Goal: Information Seeking & Learning: Find contact information

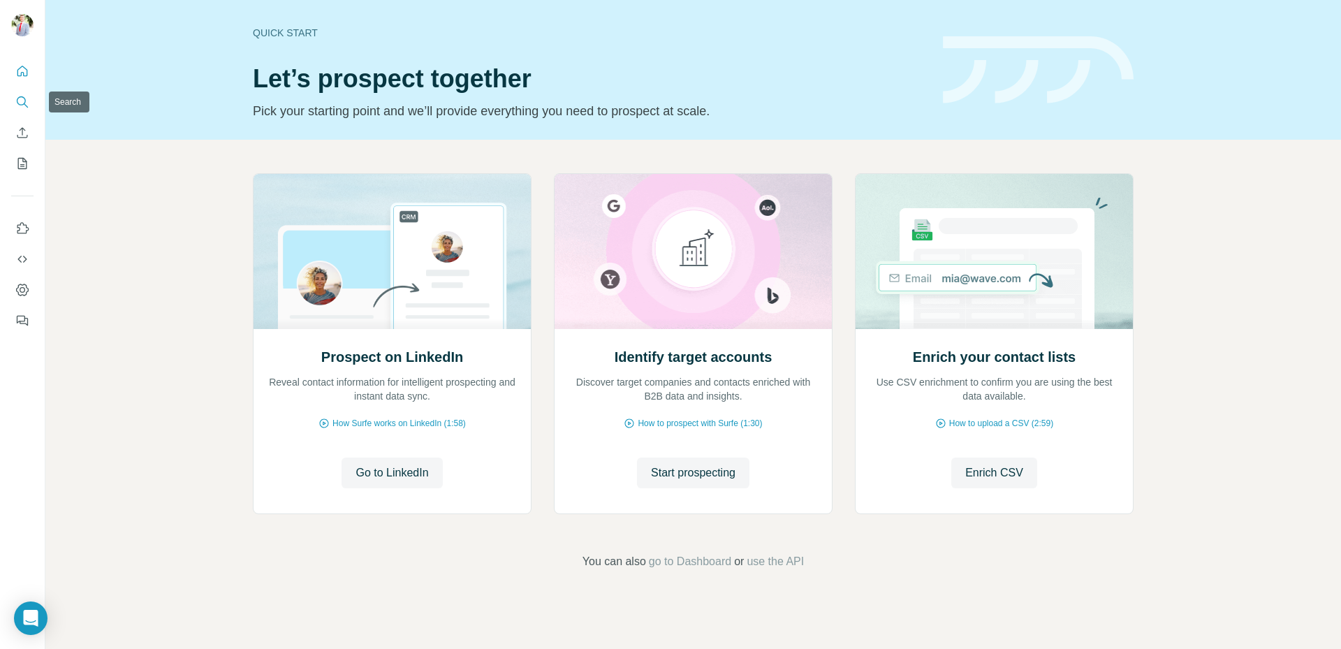
click at [21, 102] on icon "Search" at bounding box center [22, 102] width 14 height 14
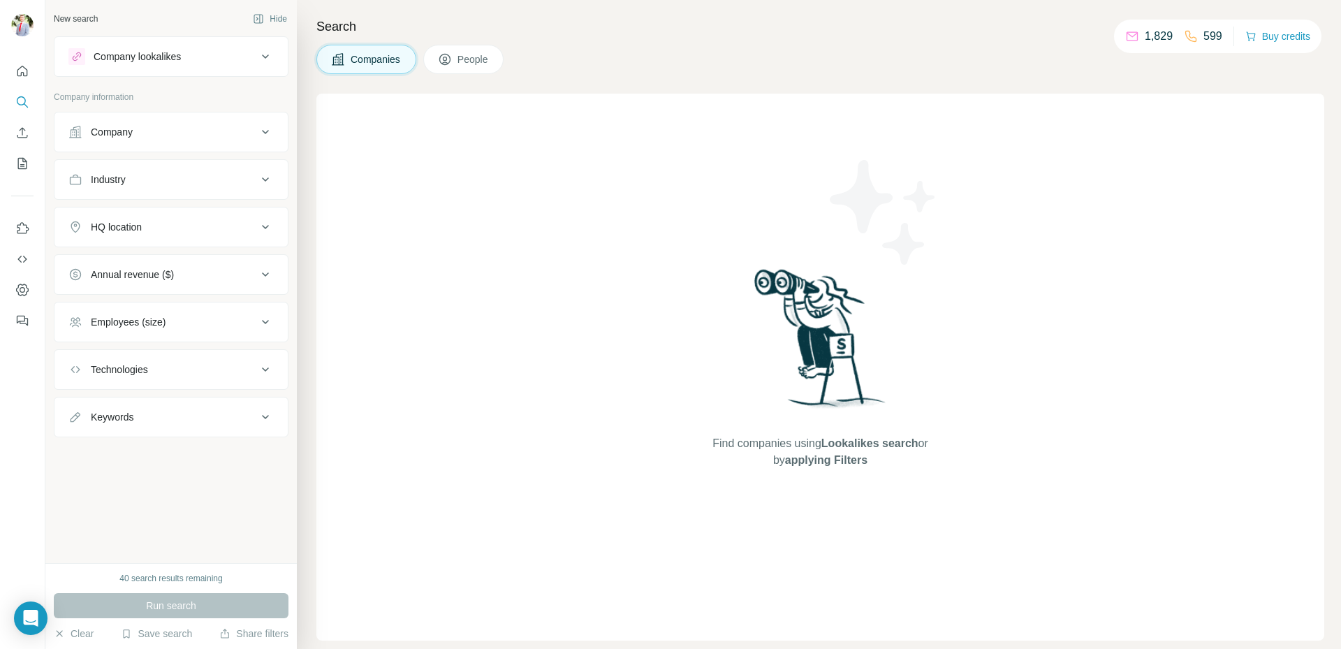
click at [264, 137] on icon at bounding box center [265, 132] width 17 height 17
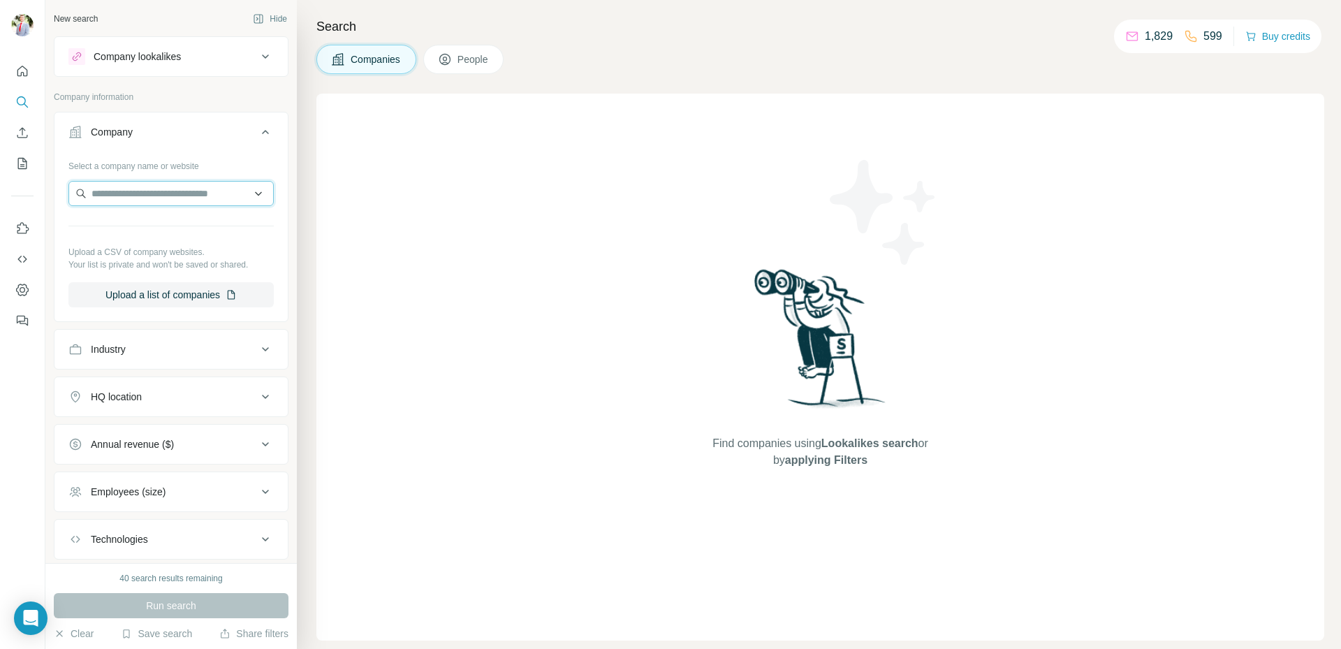
click at [222, 200] on input "text" at bounding box center [170, 193] width 205 height 25
click at [113, 191] on input "**********" at bounding box center [170, 193] width 205 height 25
drag, startPoint x: 176, startPoint y: 197, endPoint x: 53, endPoint y: 194, distance: 123.0
click at [54, 194] on div "**********" at bounding box center [171, 217] width 235 height 210
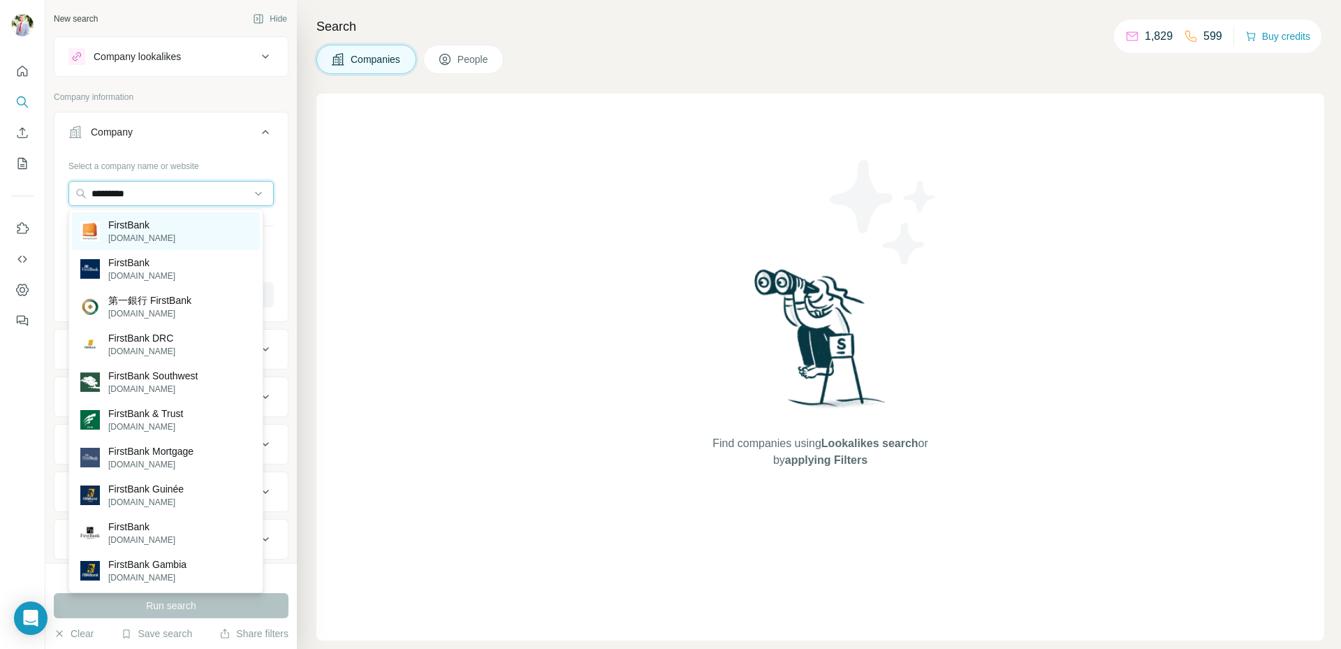
type input "*********"
click at [156, 228] on p "FirstBank" at bounding box center [141, 225] width 67 height 14
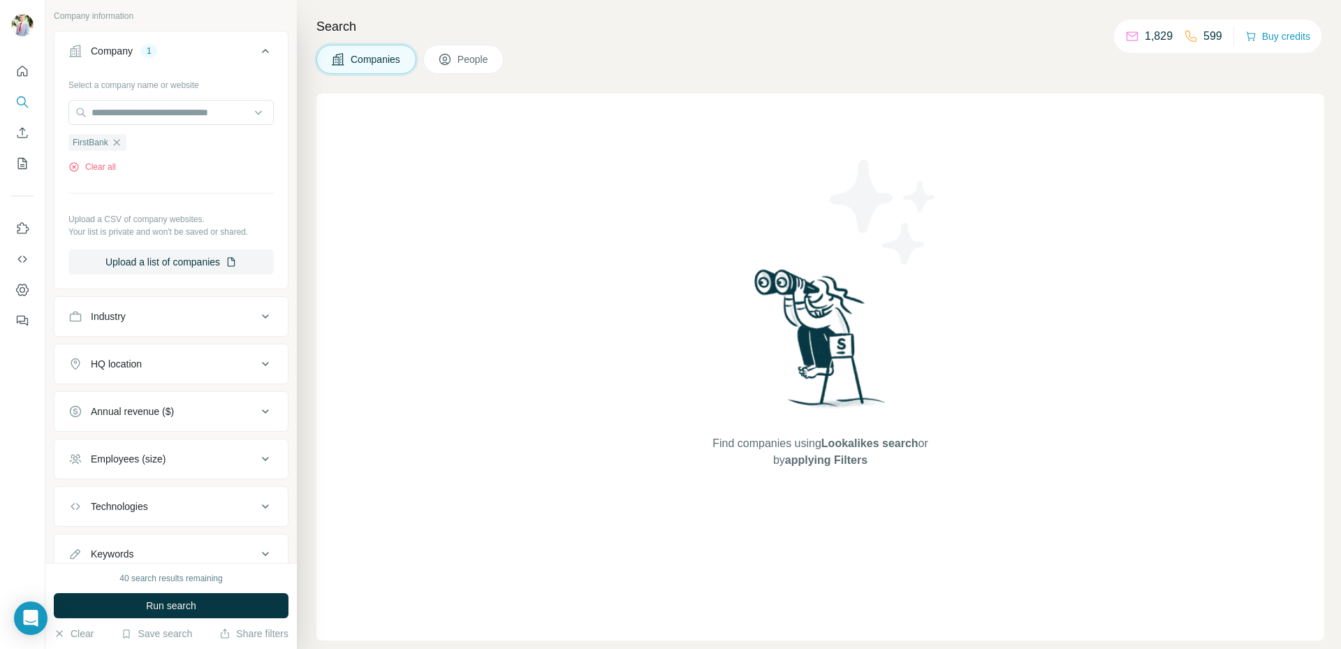
scroll to position [132, 0]
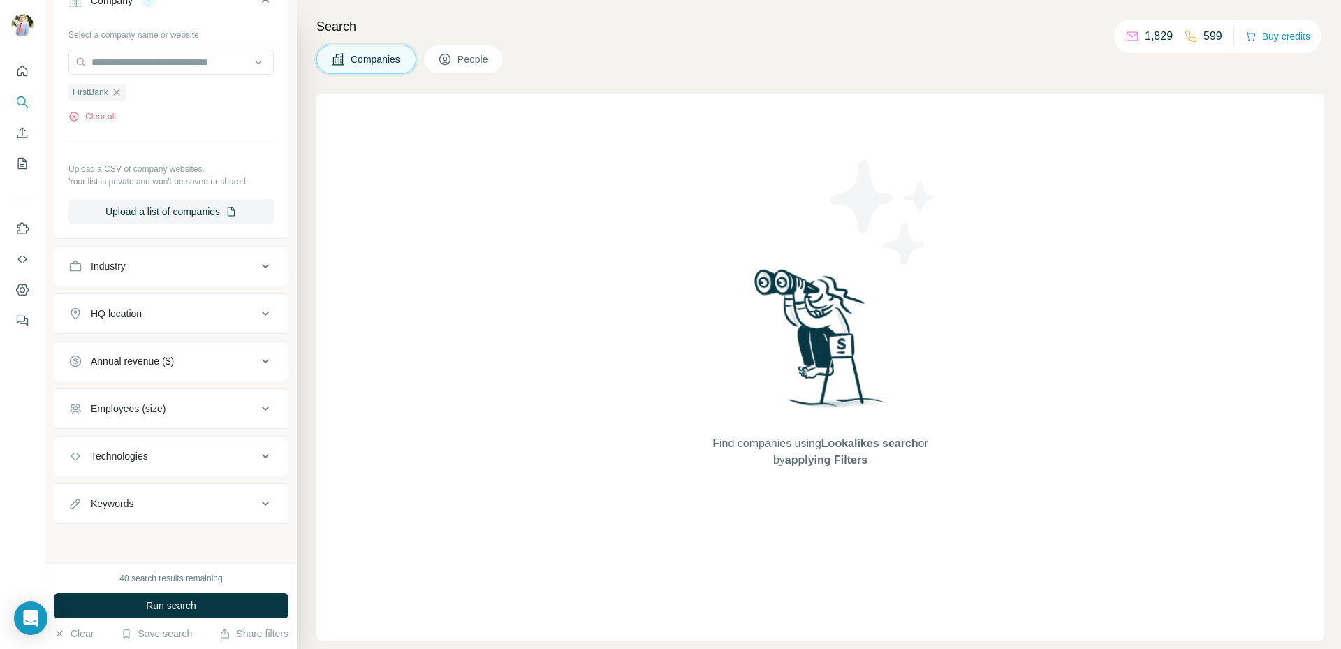
click at [190, 261] on div "Industry" at bounding box center [162, 266] width 189 height 14
click at [190, 261] on div "Industry" at bounding box center [162, 265] width 189 height 14
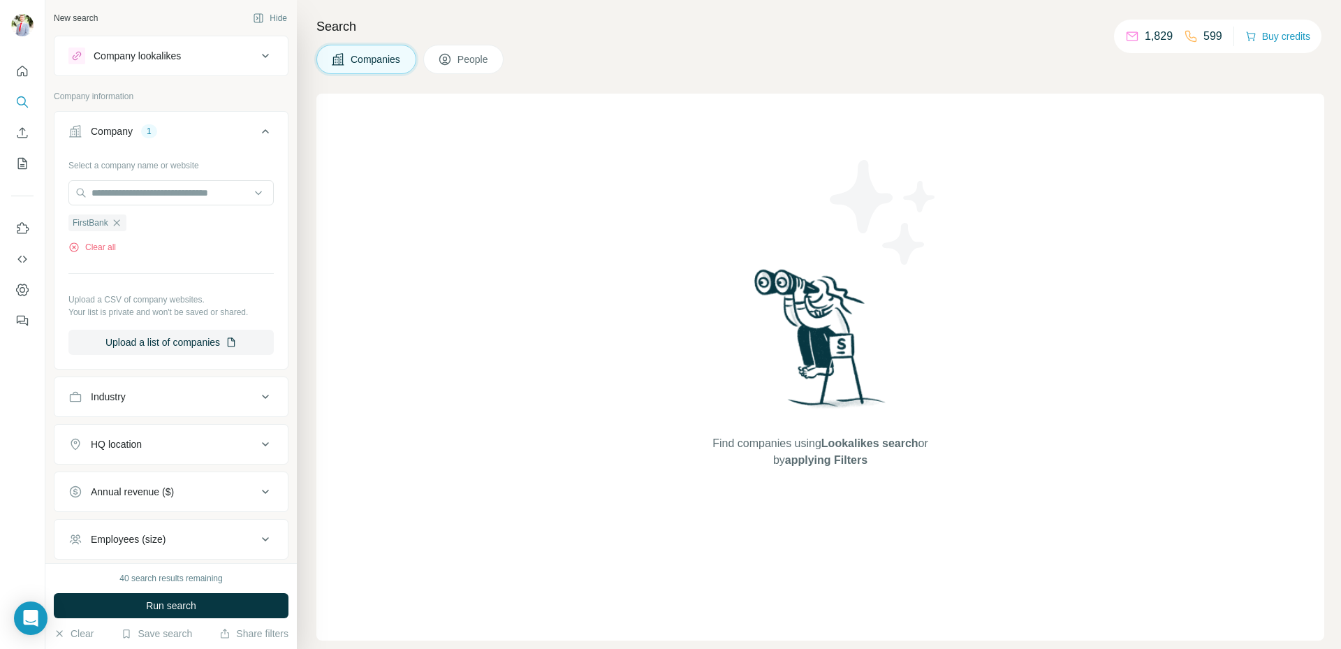
scroll to position [0, 0]
click at [449, 50] on button "People" at bounding box center [463, 59] width 81 height 29
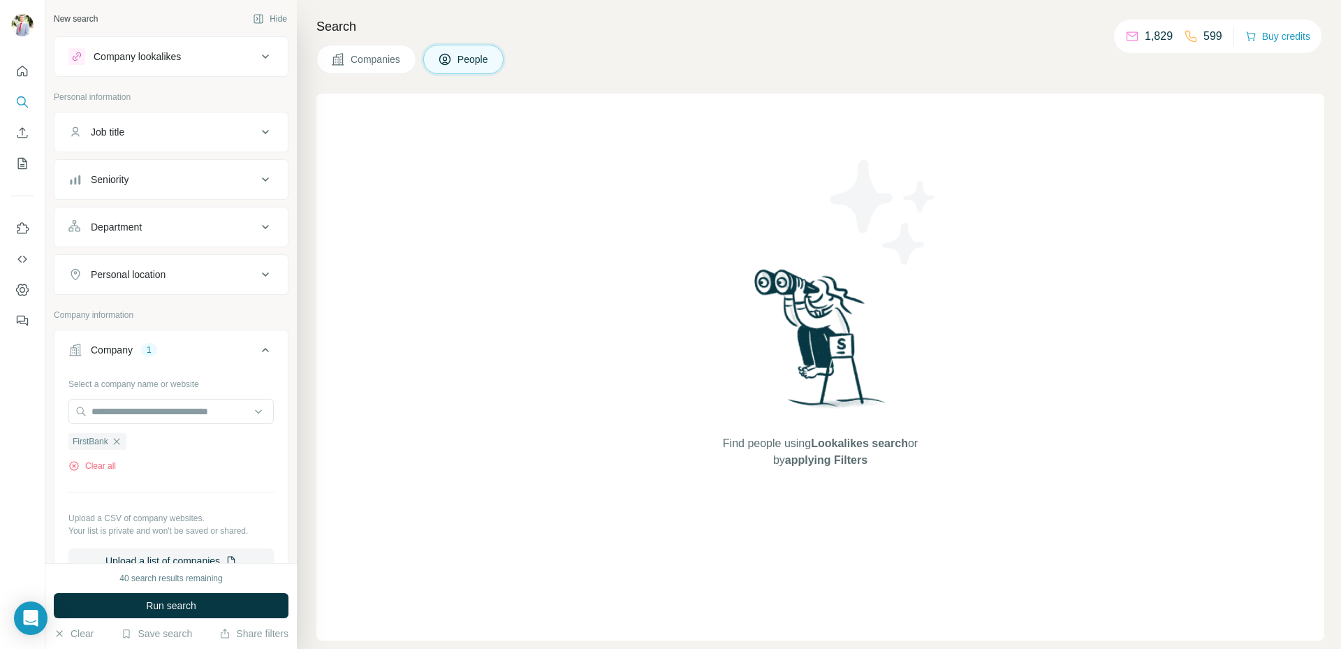
click at [189, 143] on button "Job title" at bounding box center [170, 132] width 233 height 34
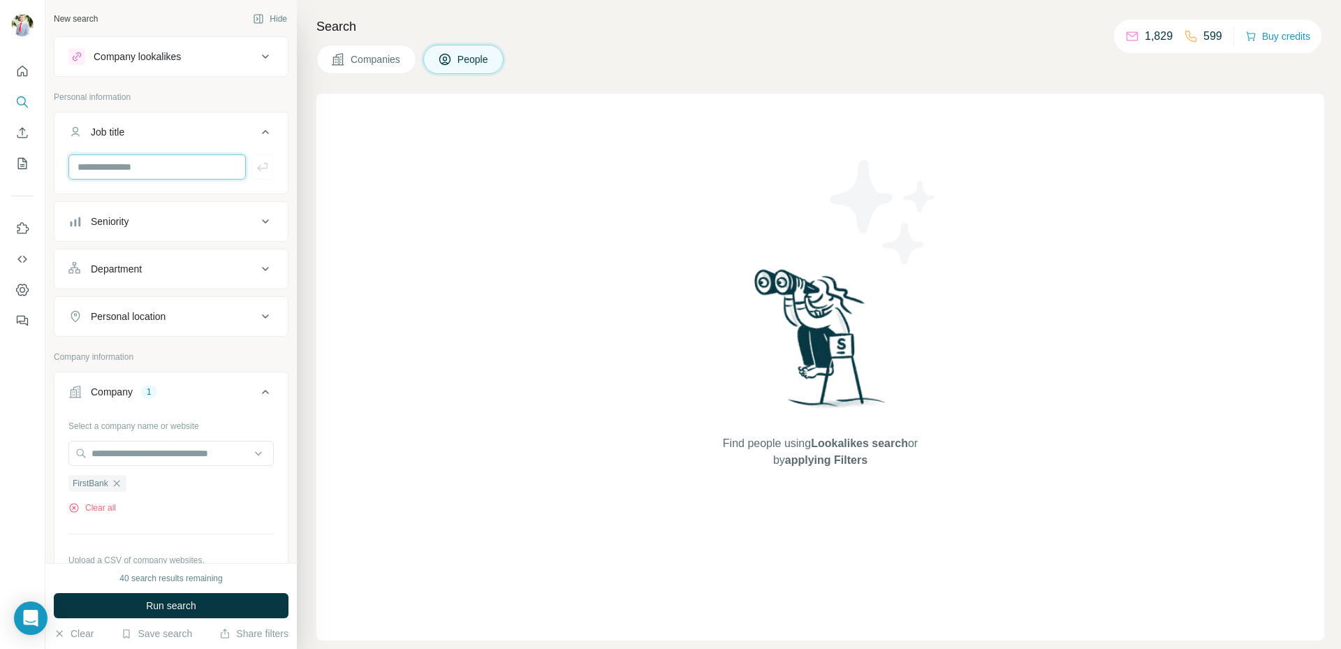
click at [155, 171] on input "text" at bounding box center [156, 166] width 177 height 25
type input "**********"
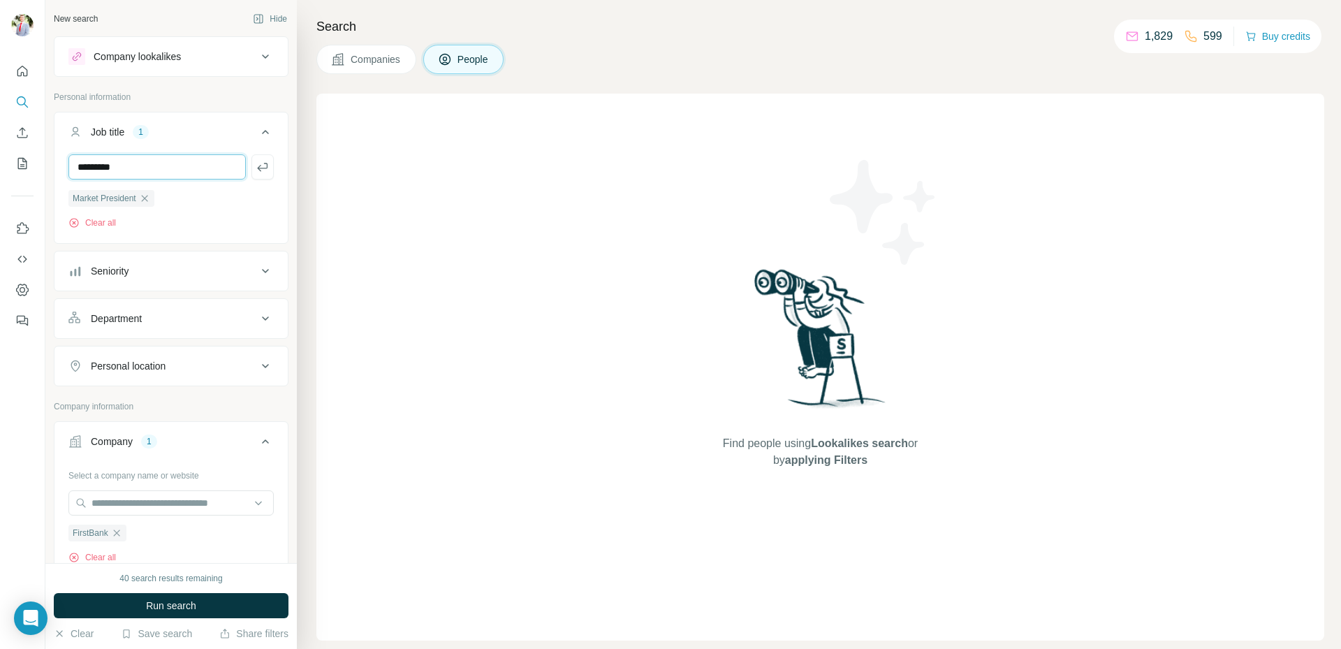
type input "*********"
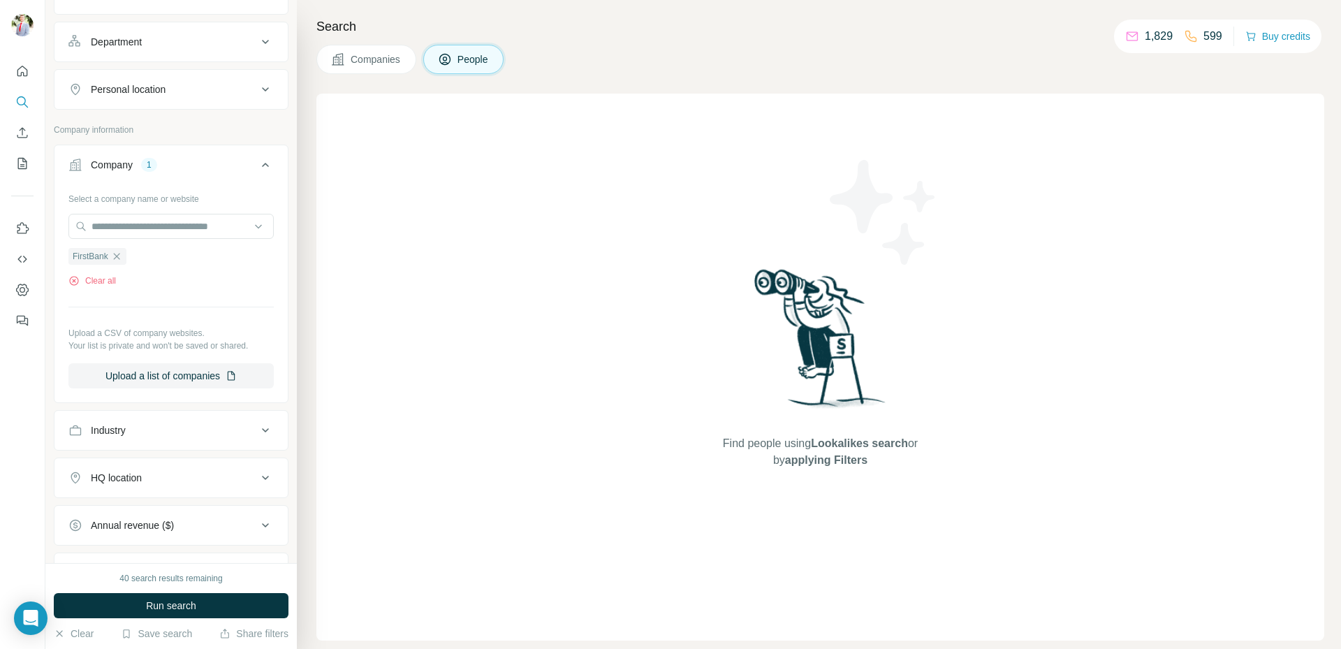
scroll to position [349, 0]
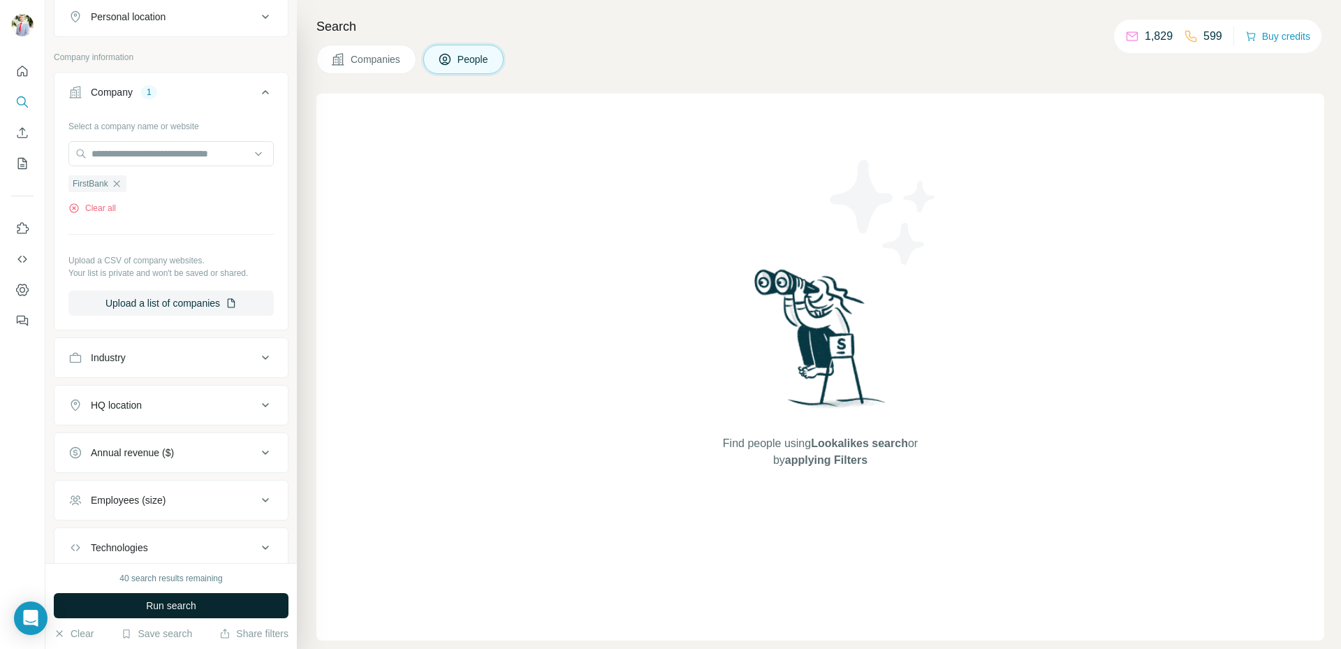
click at [222, 611] on button "Run search" at bounding box center [171, 605] width 235 height 25
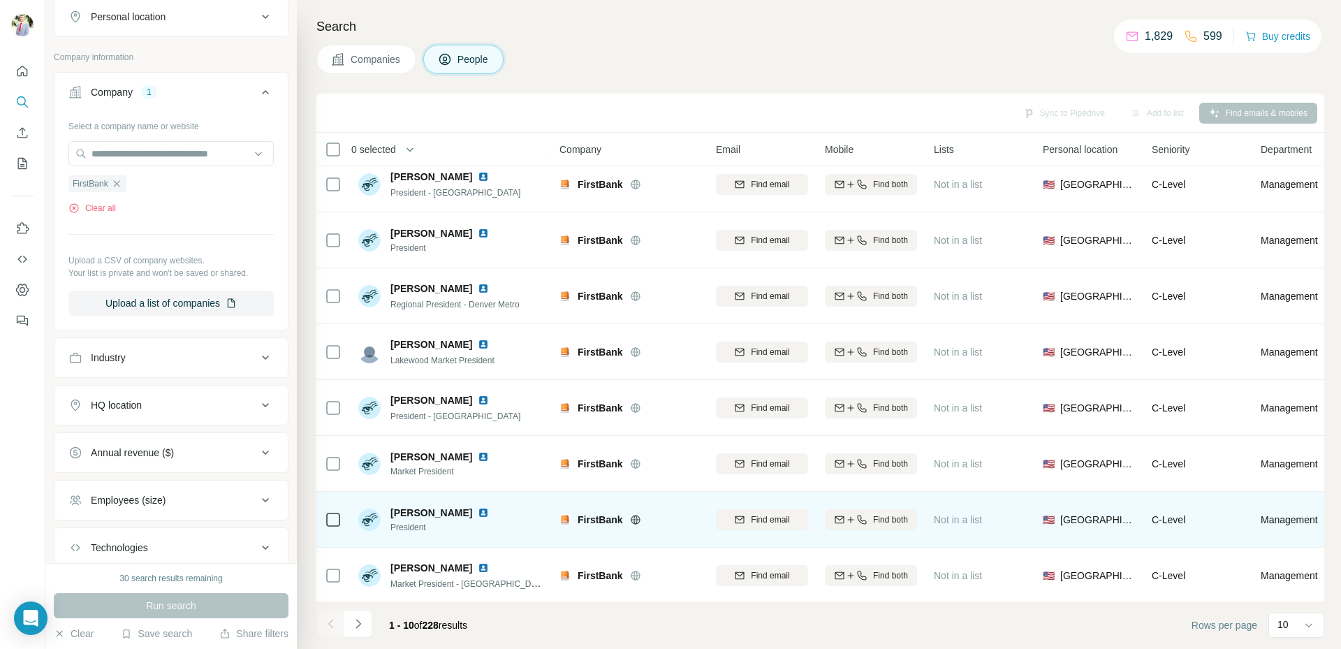
scroll to position [131, 0]
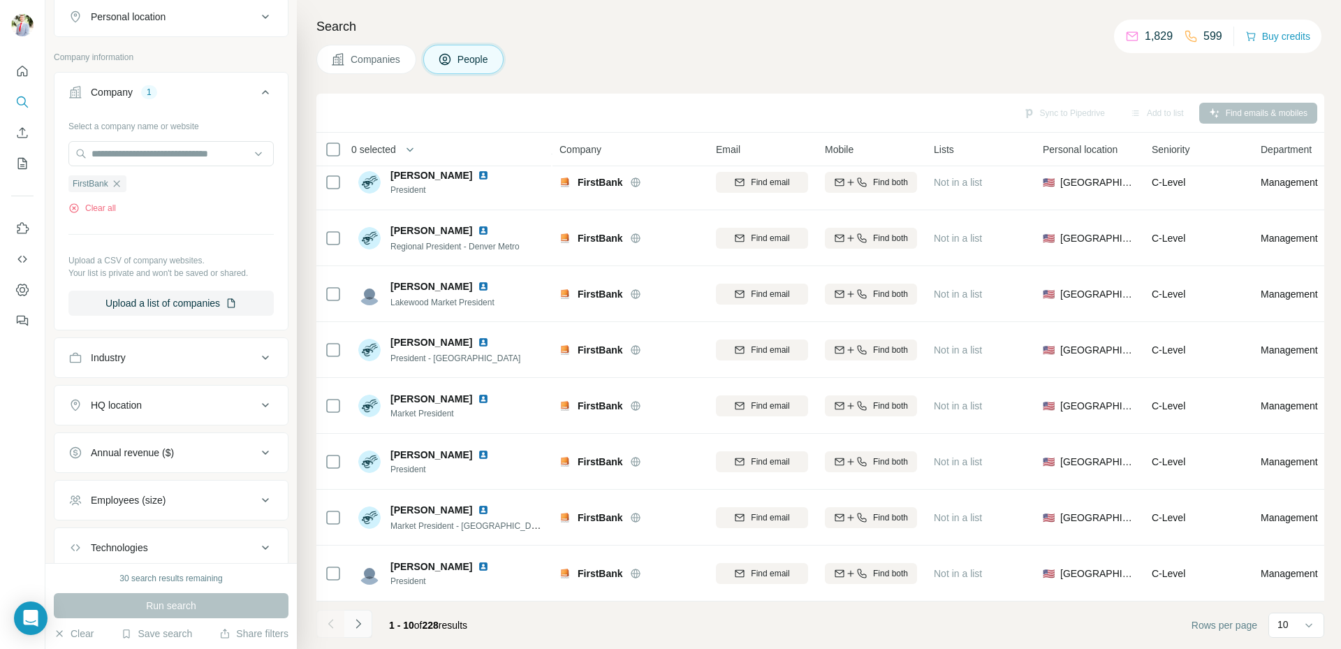
click at [358, 625] on icon "Navigate to next page" at bounding box center [358, 624] width 14 height 14
click at [359, 626] on icon "Navigate to next page" at bounding box center [358, 624] width 14 height 14
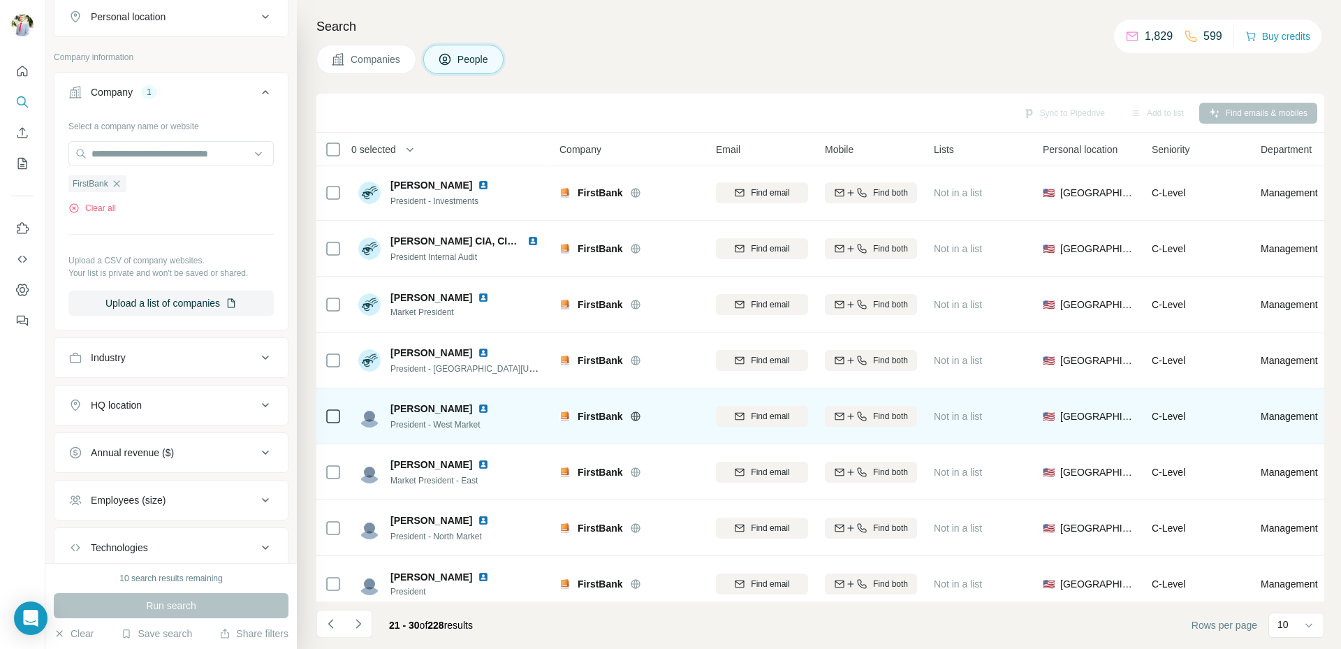
scroll to position [0, 0]
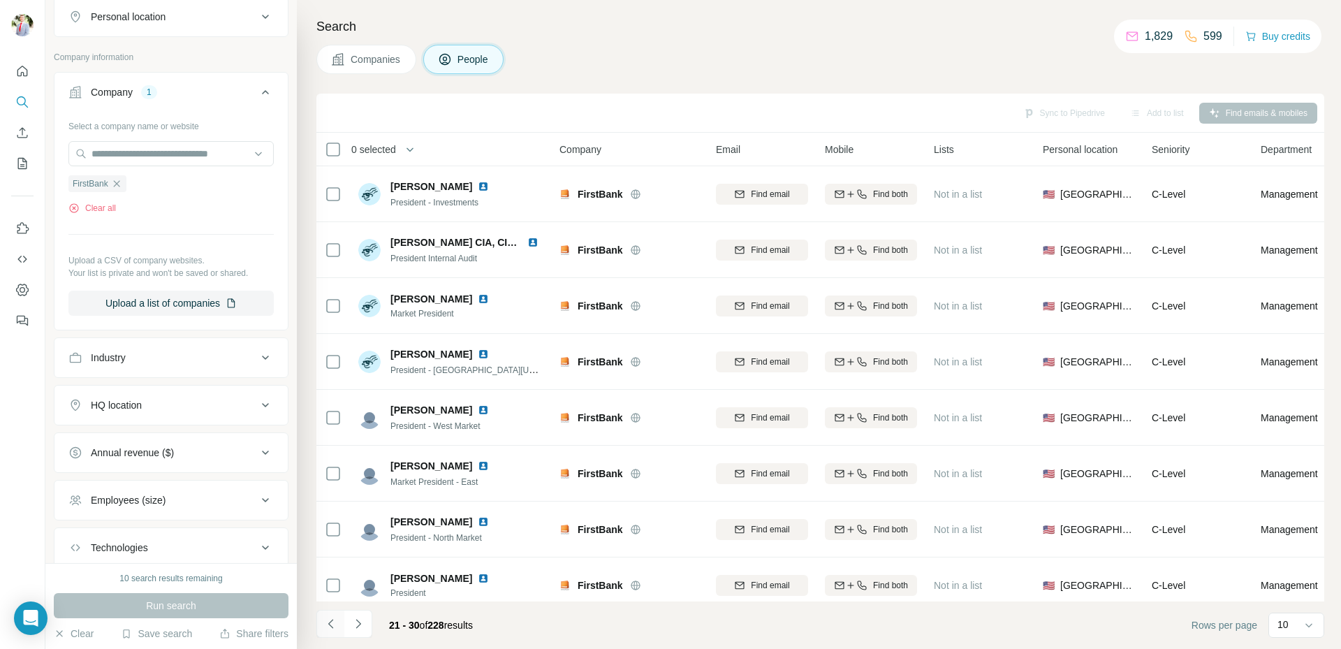
click at [325, 628] on icon "Navigate to previous page" at bounding box center [331, 624] width 14 height 14
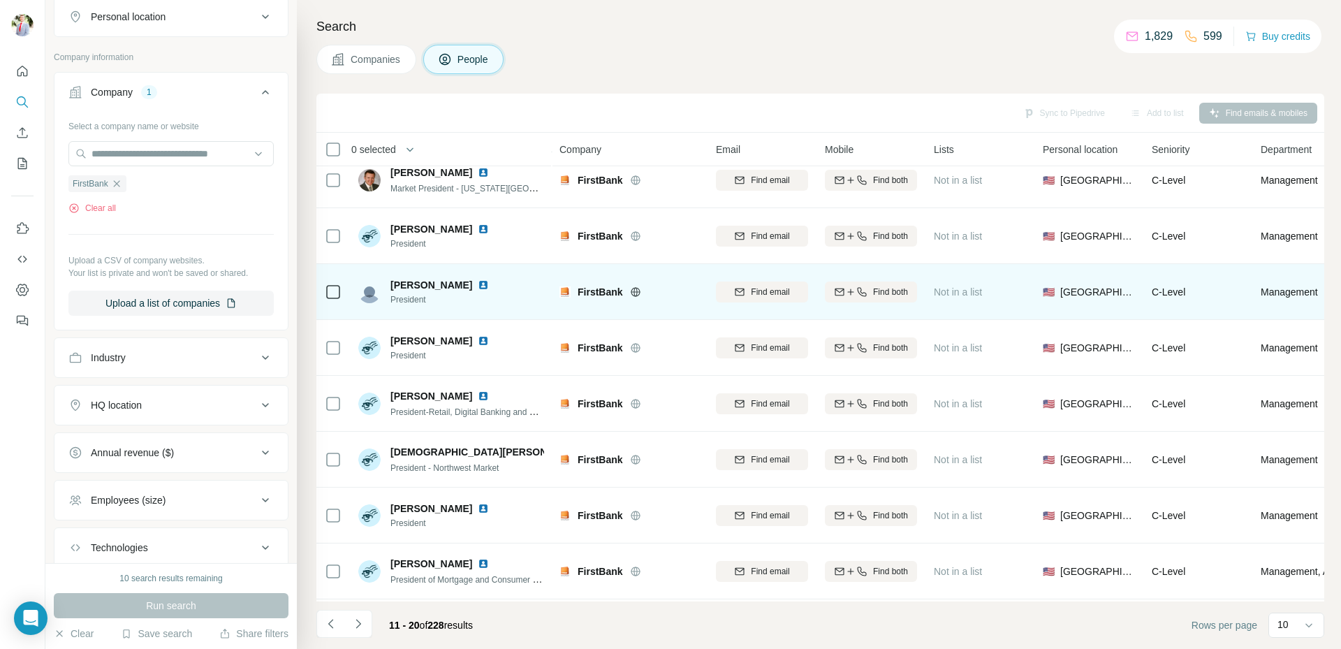
scroll to position [131, 0]
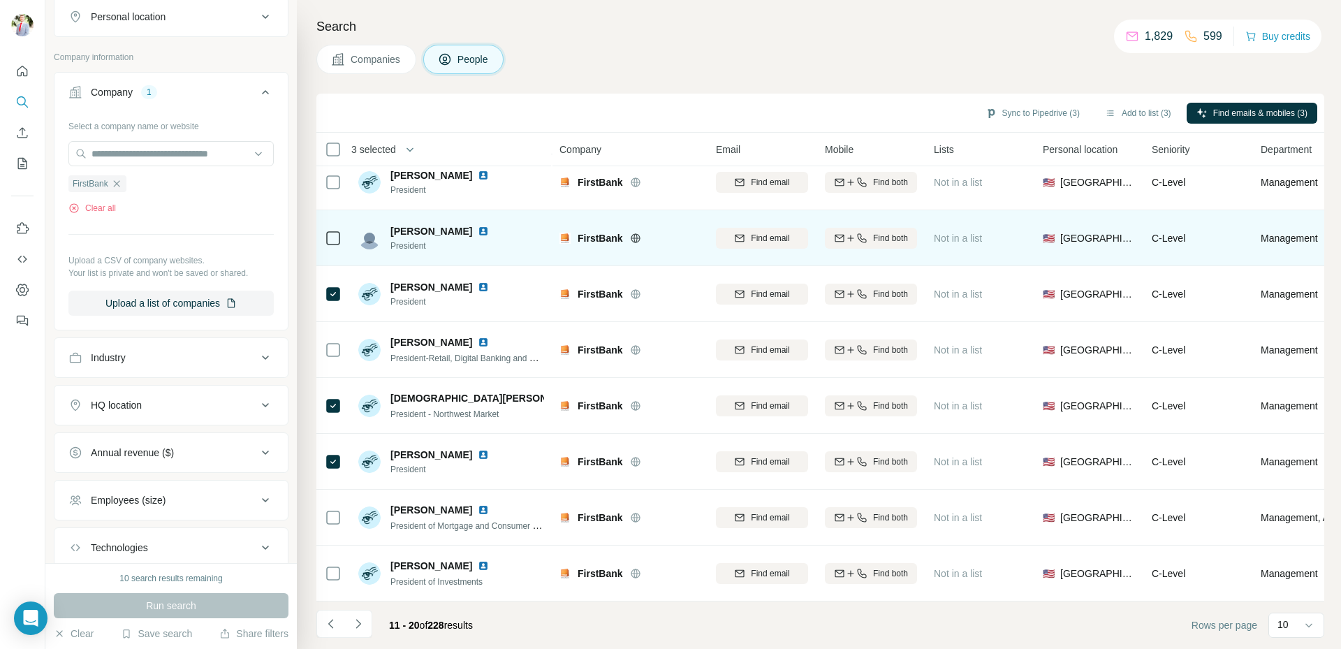
click at [325, 230] on icon at bounding box center [333, 238] width 17 height 17
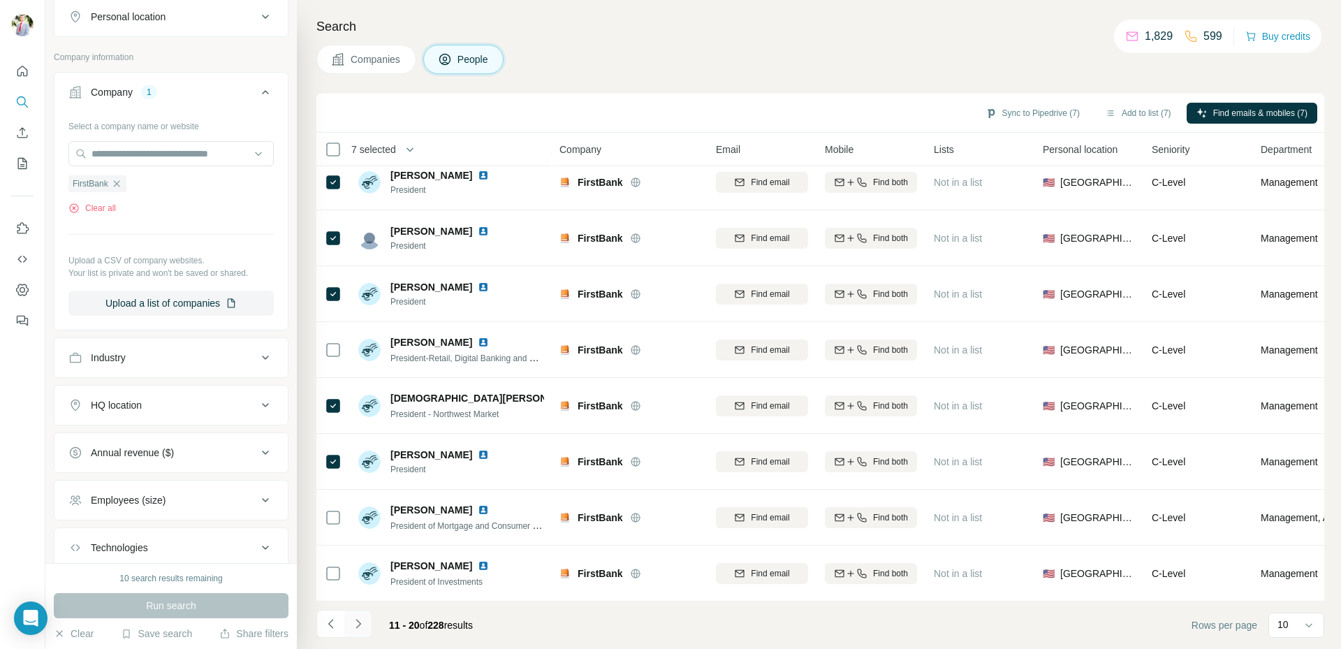
click at [360, 625] on icon "Navigate to next page" at bounding box center [358, 623] width 5 height 9
click at [357, 627] on icon "Navigate to next page" at bounding box center [358, 623] width 5 height 9
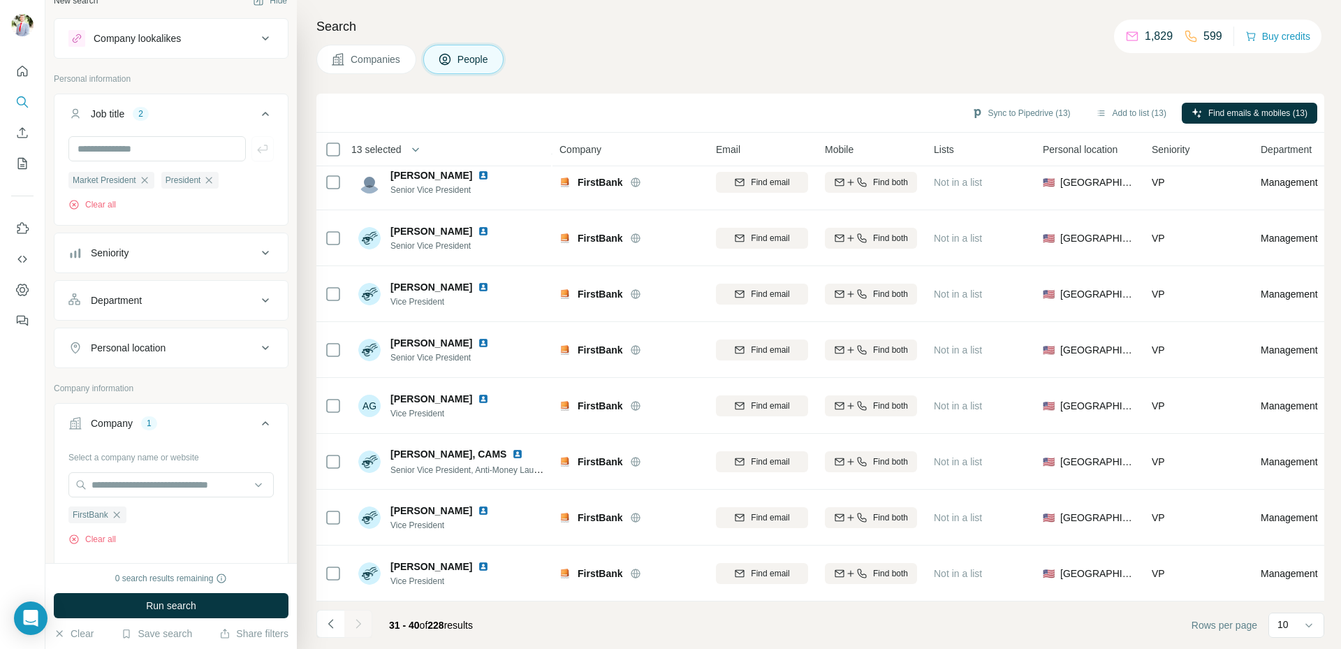
scroll to position [0, 0]
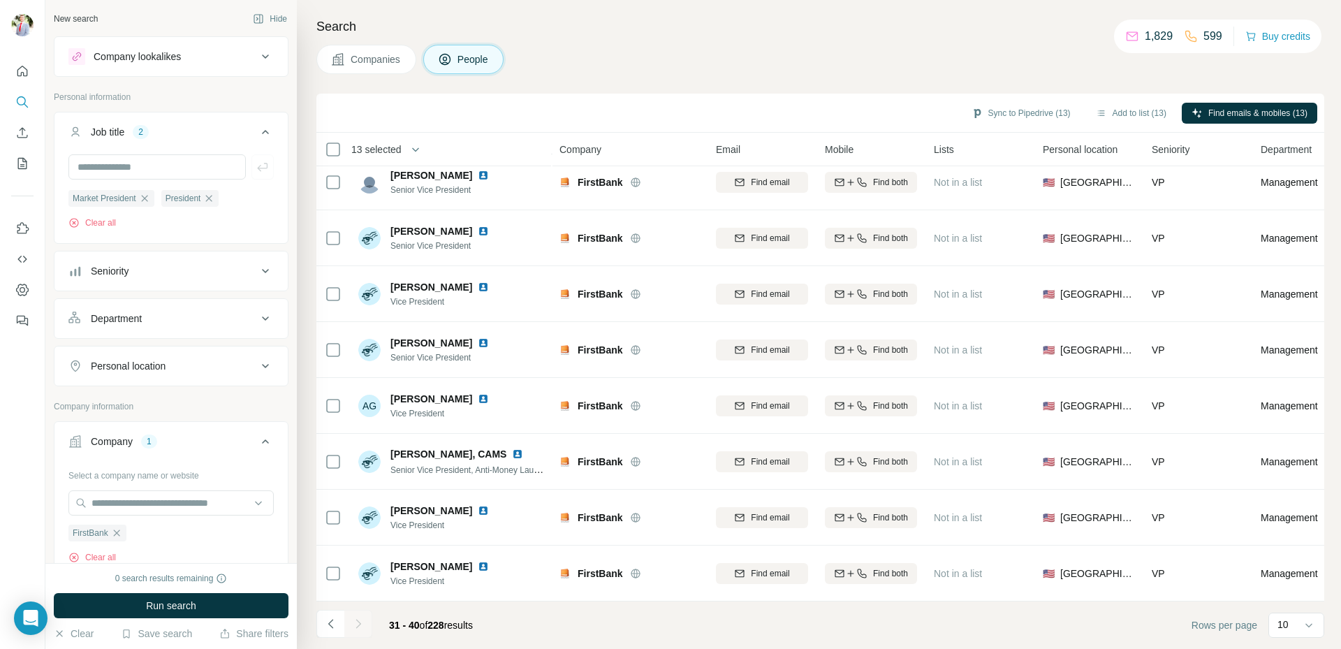
click at [259, 270] on icon at bounding box center [265, 271] width 17 height 17
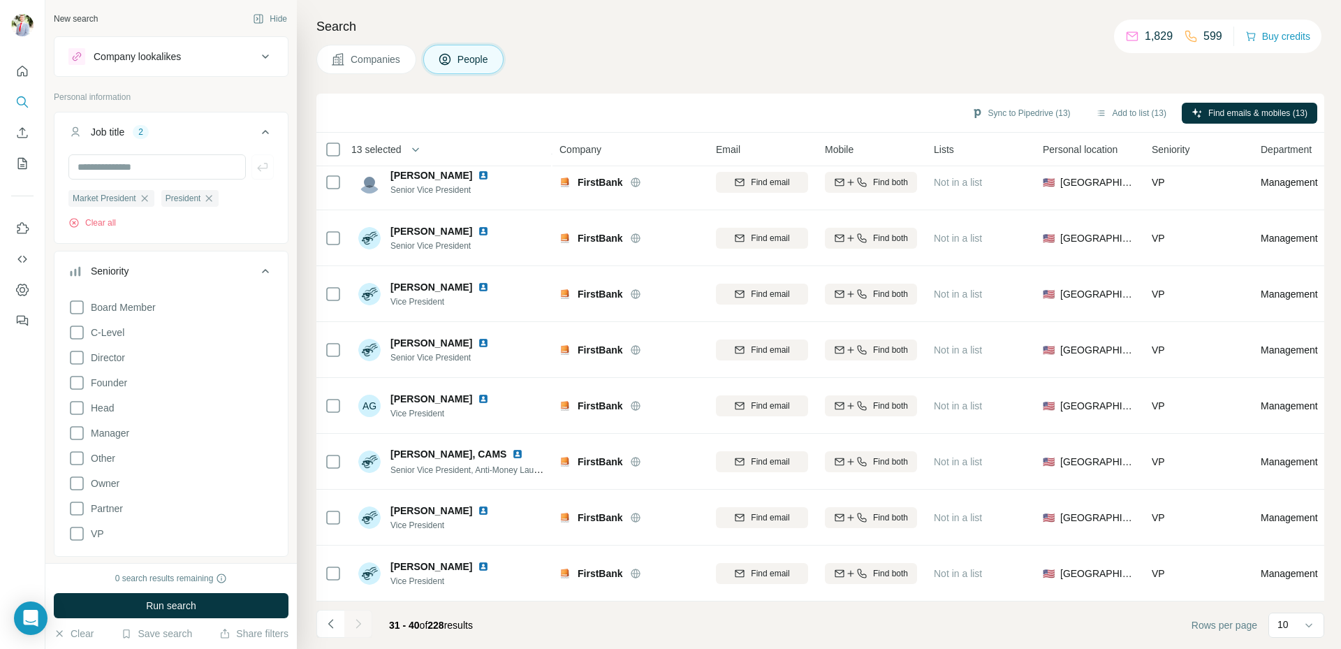
click at [259, 270] on icon at bounding box center [265, 271] width 17 height 17
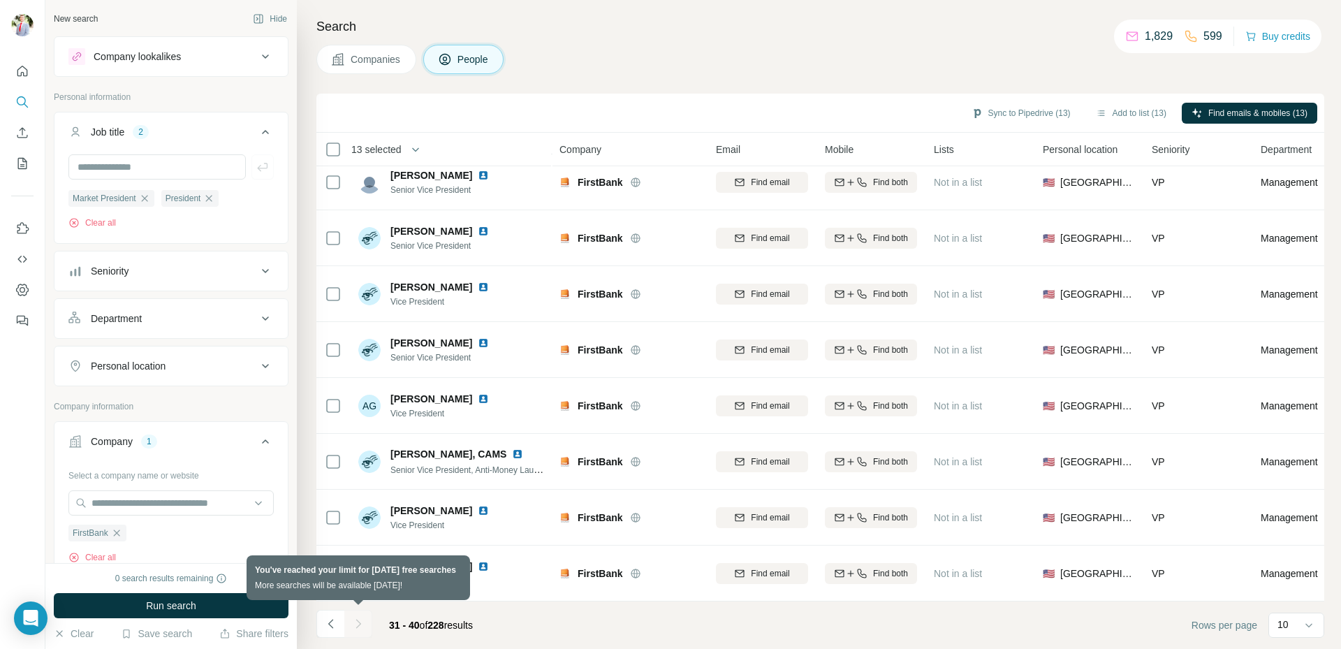
click at [356, 624] on div at bounding box center [358, 624] width 28 height 28
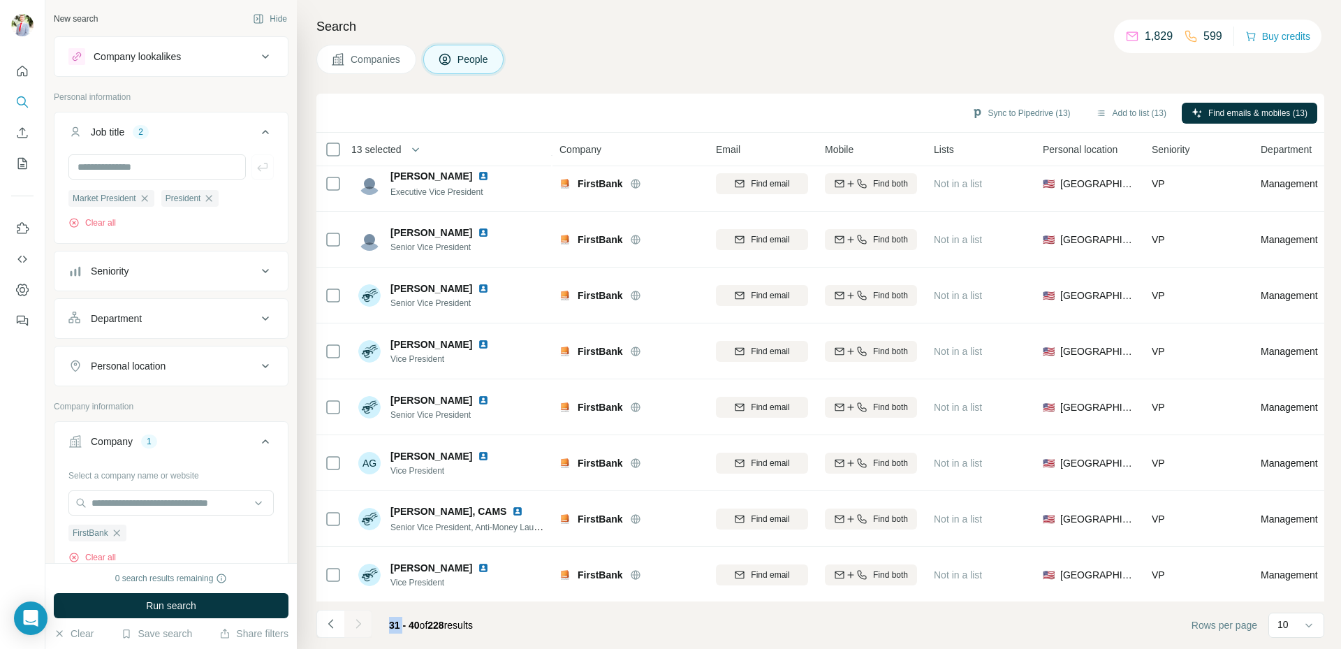
scroll to position [131, 0]
click at [1313, 631] on icon at bounding box center [1309, 625] width 14 height 14
click at [1302, 521] on div "60" at bounding box center [1297, 518] width 32 height 14
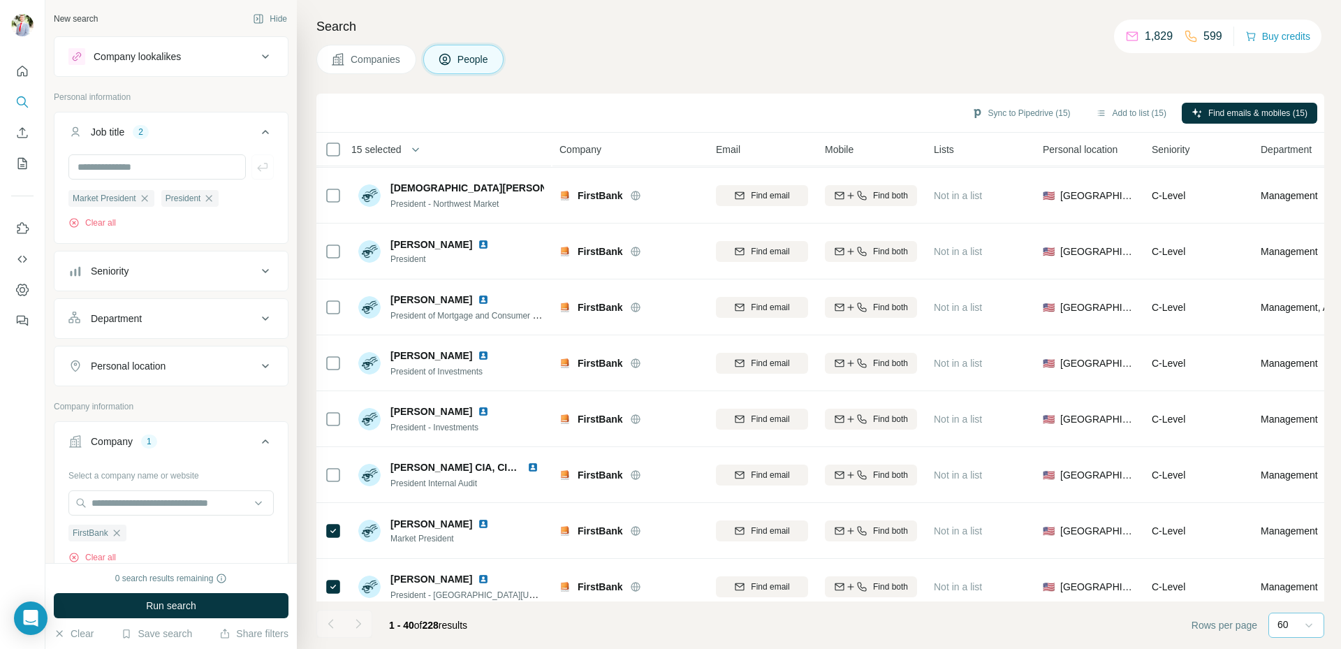
scroll to position [690, 0]
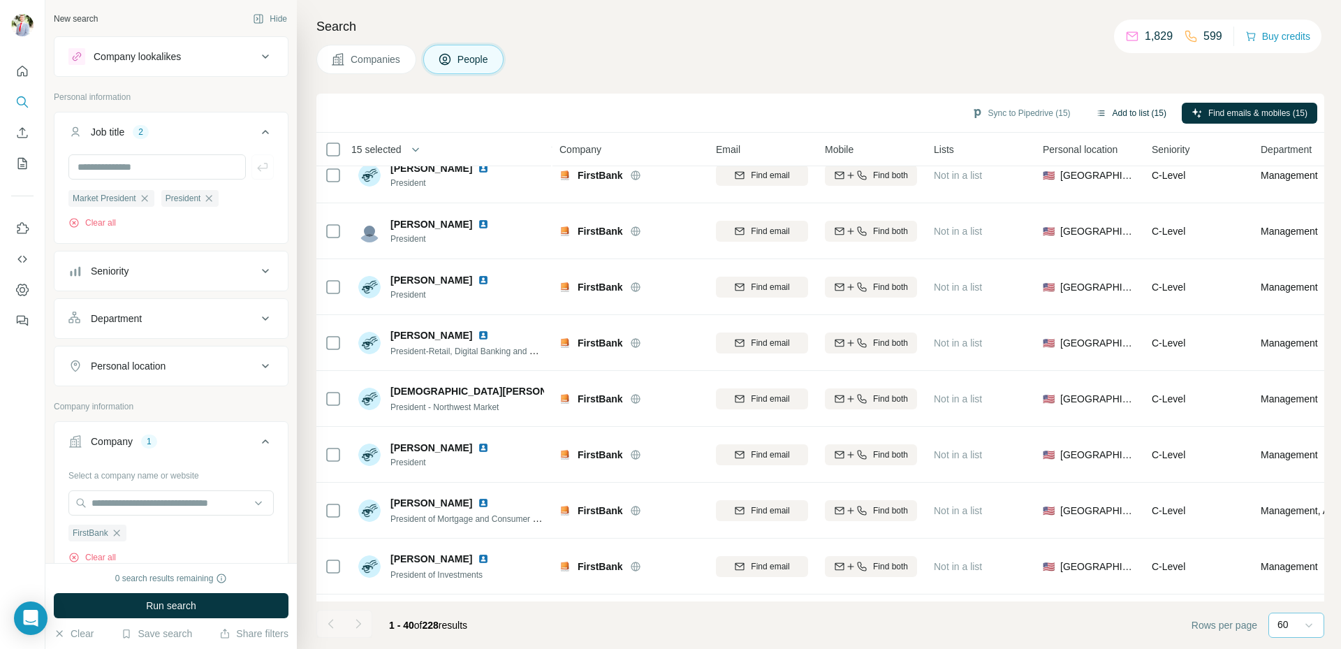
click at [1131, 115] on button "Add to list (15)" at bounding box center [1131, 113] width 90 height 21
click at [1136, 113] on button "Add to list (15)" at bounding box center [1131, 113] width 90 height 21
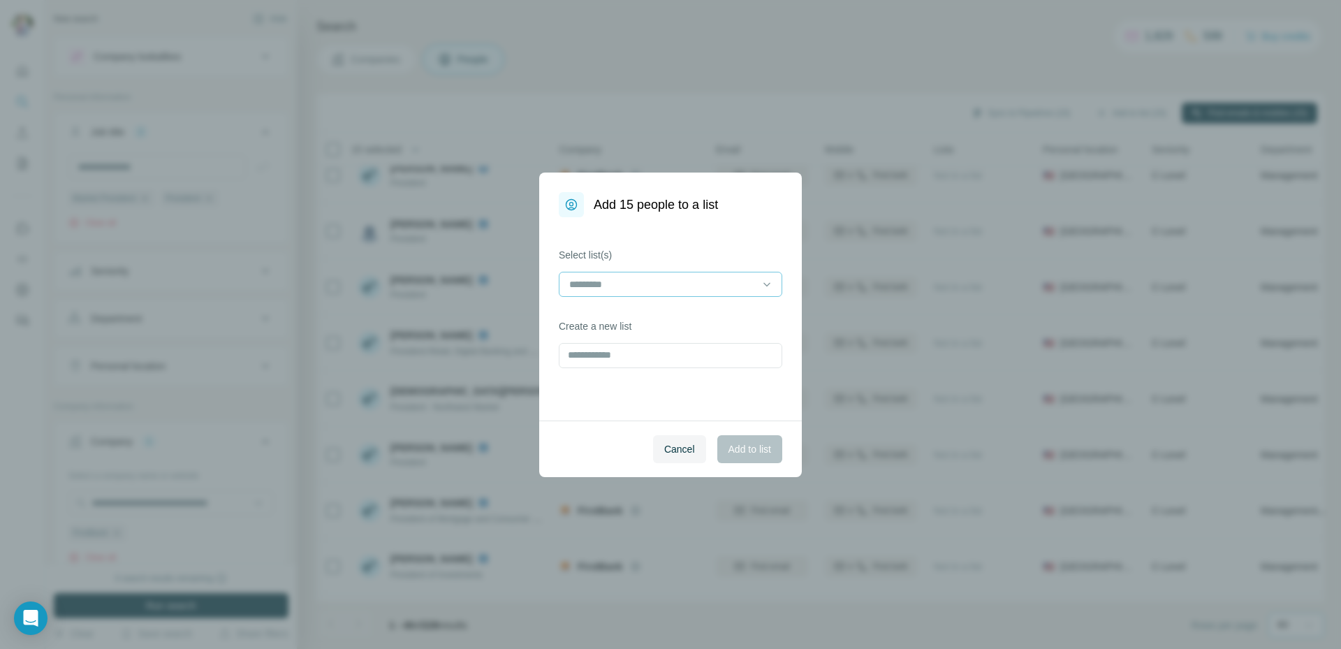
click at [697, 285] on input at bounding box center [662, 284] width 189 height 15
click at [697, 284] on input at bounding box center [662, 284] width 189 height 15
click at [704, 281] on input at bounding box center [662, 284] width 189 height 15
click at [775, 246] on div "Select list(s) Create a new list" at bounding box center [670, 318] width 263 height 203
click at [658, 360] on input "text" at bounding box center [671, 355] width 224 height 25
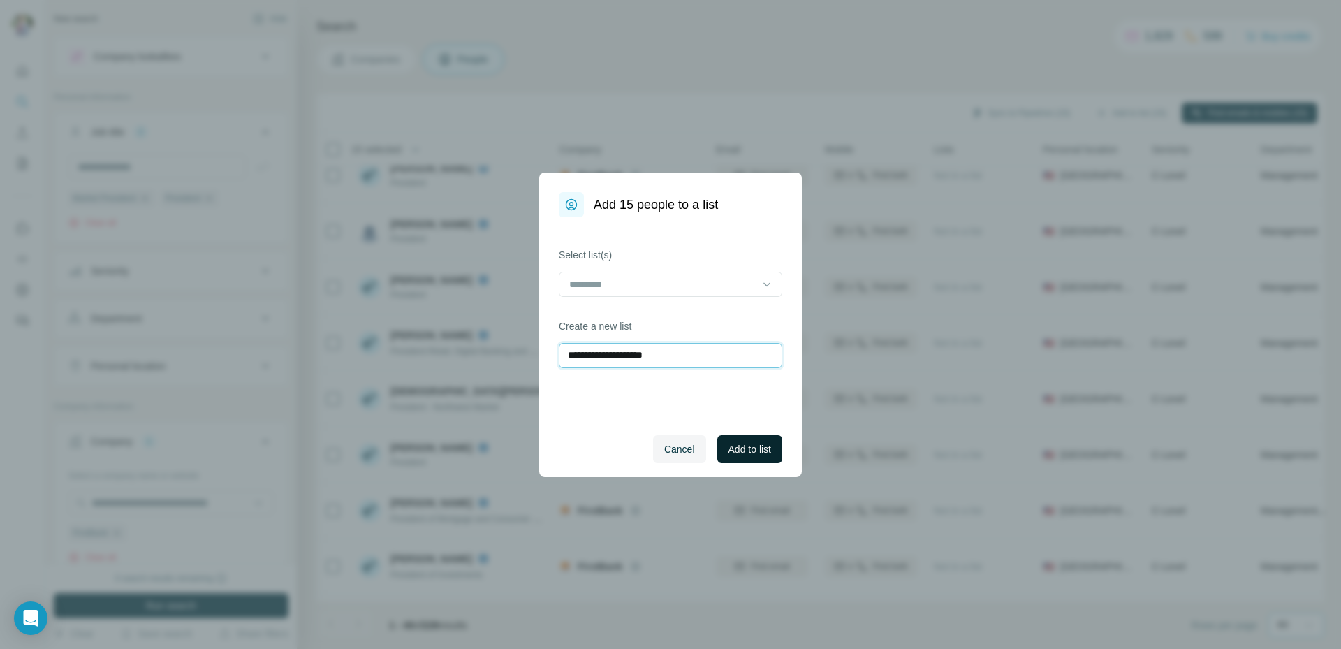
type input "**********"
click at [742, 444] on span "Add to list" at bounding box center [750, 449] width 43 height 14
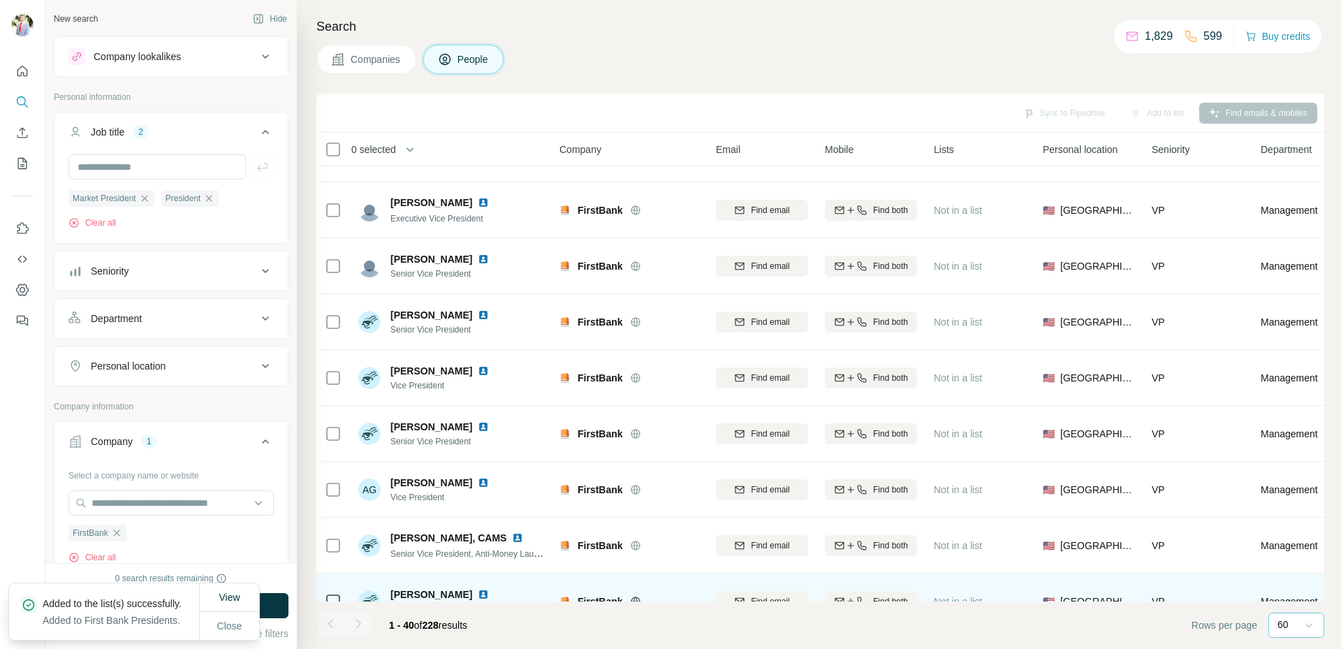
scroll to position [1807, 0]
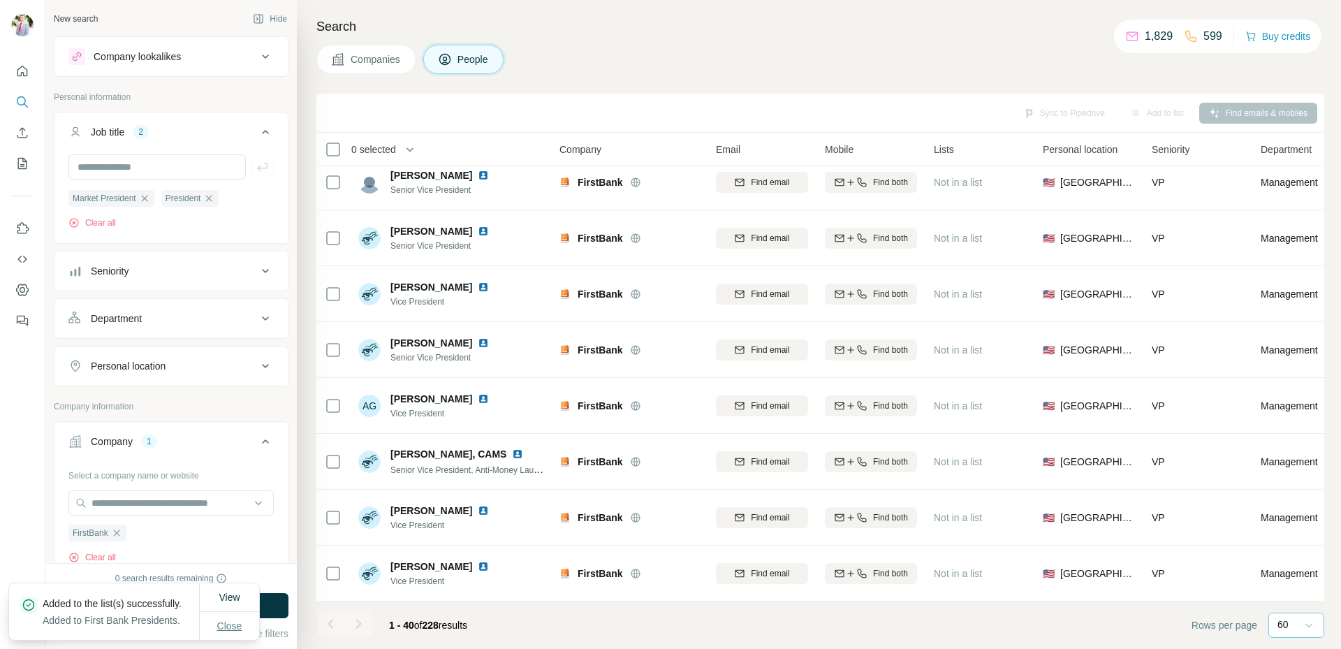
click at [224, 619] on span "Close" at bounding box center [229, 626] width 25 height 14
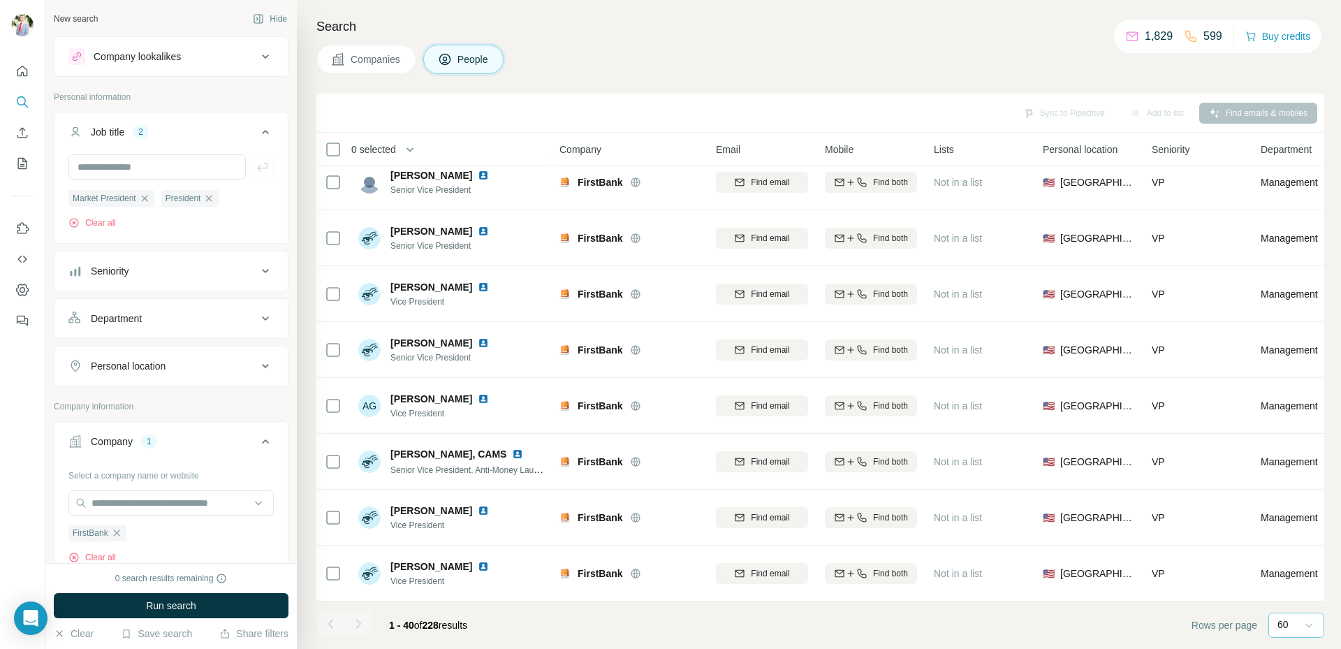
click at [1293, 621] on div "60" at bounding box center [1295, 625] width 35 height 14
click at [1299, 622] on input at bounding box center [1299, 625] width 42 height 15
click at [459, 629] on span "1 - 40 of 228 results" at bounding box center [428, 625] width 78 height 11
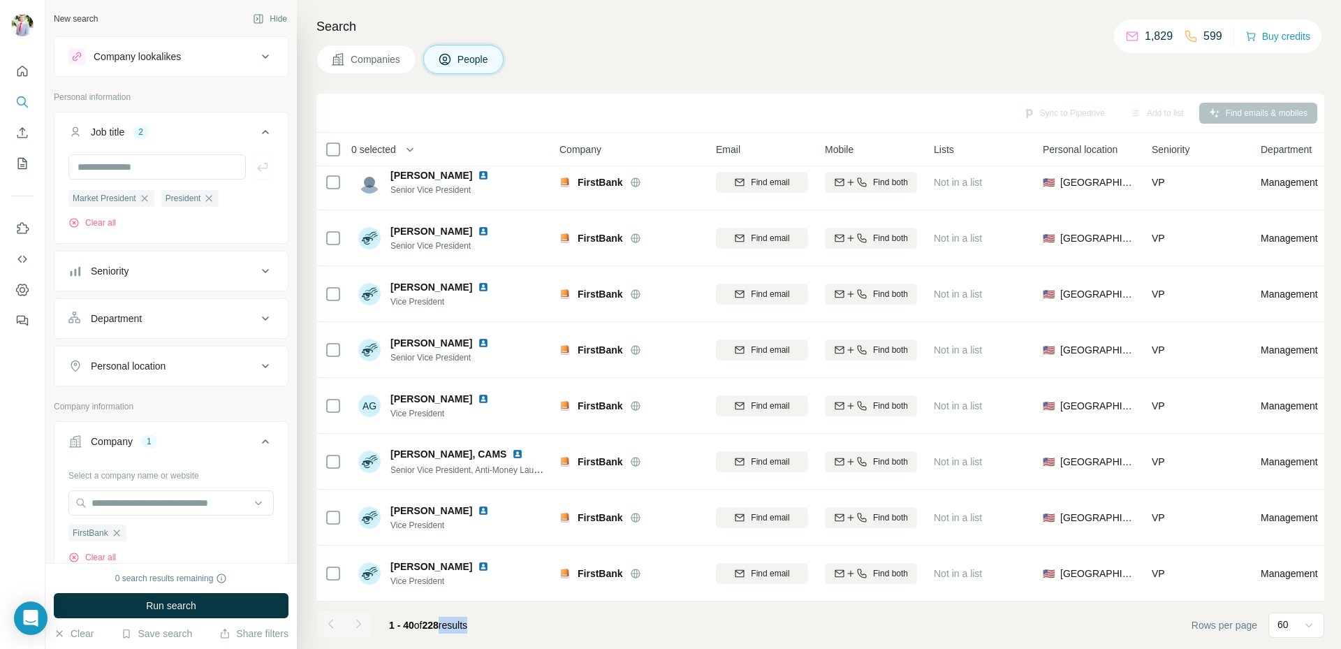
click at [458, 629] on span "1 - 40 of 228 results" at bounding box center [428, 625] width 78 height 11
click at [78, 632] on button "Clear" at bounding box center [74, 634] width 40 height 14
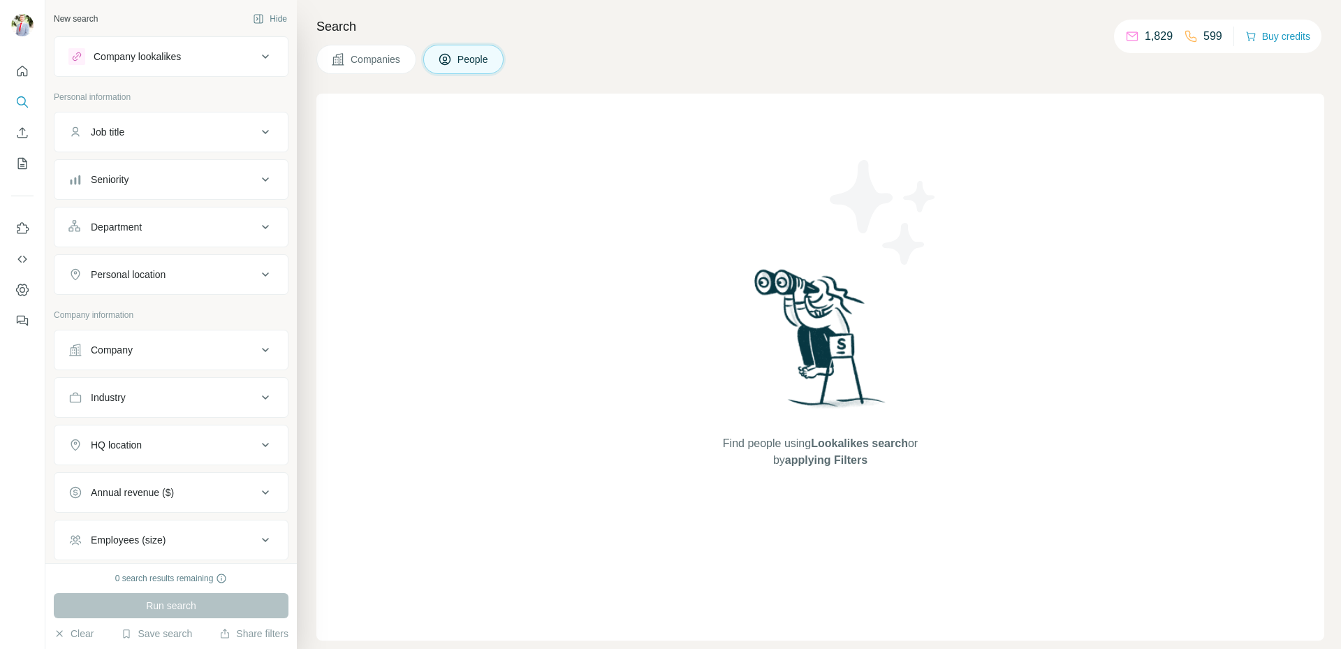
click at [218, 126] on div "Job title" at bounding box center [162, 132] width 189 height 14
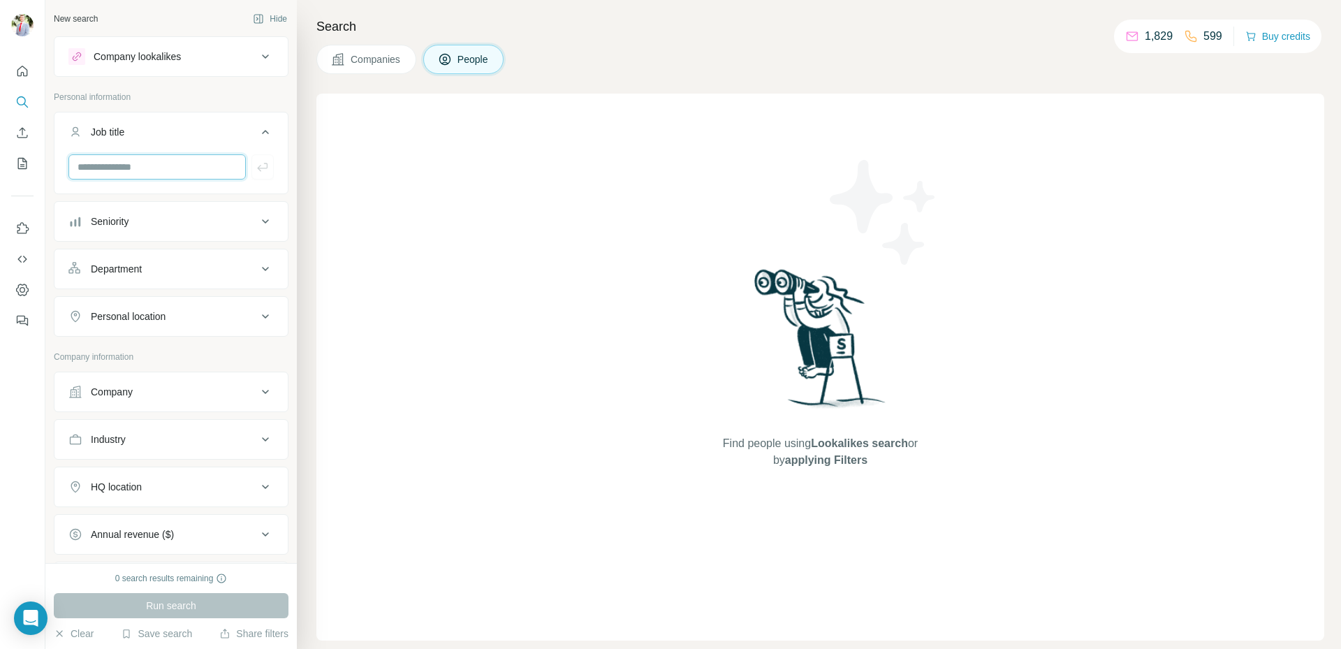
drag, startPoint x: 166, startPoint y: 159, endPoint x: 160, endPoint y: 163, distance: 8.0
click at [164, 161] on input "text" at bounding box center [156, 166] width 177 height 25
type input "********"
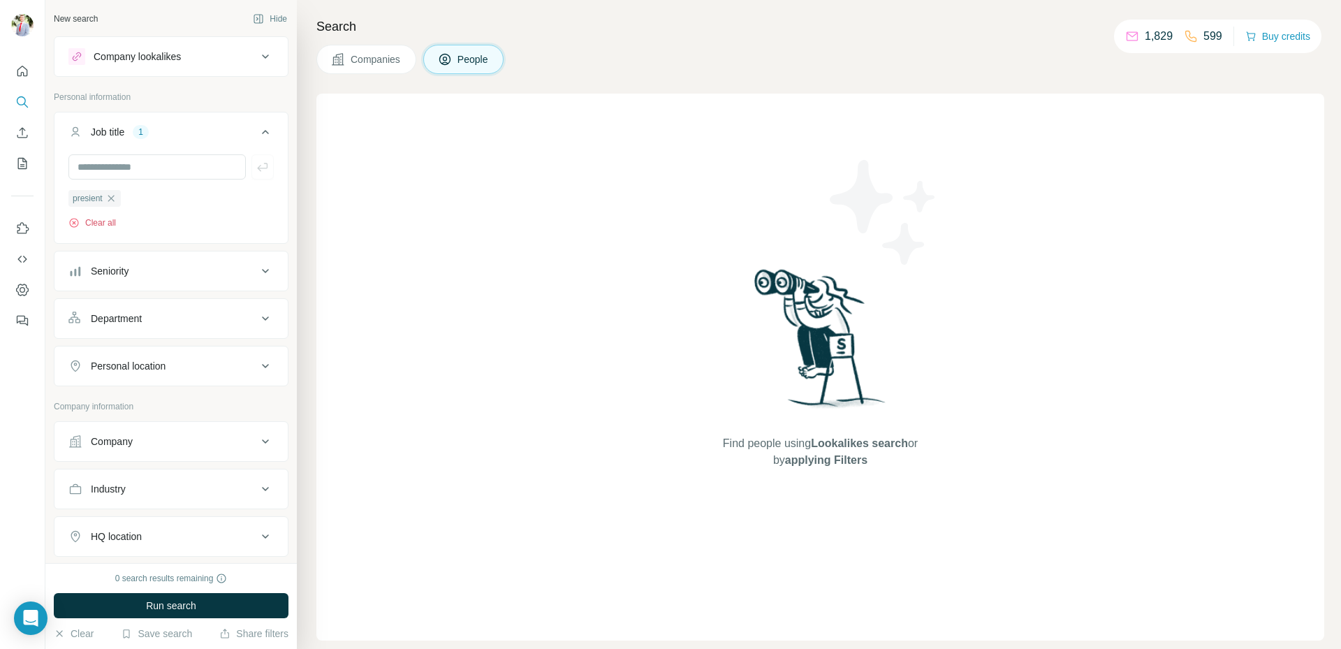
click at [90, 225] on button "Clear all" at bounding box center [92, 223] width 48 height 13
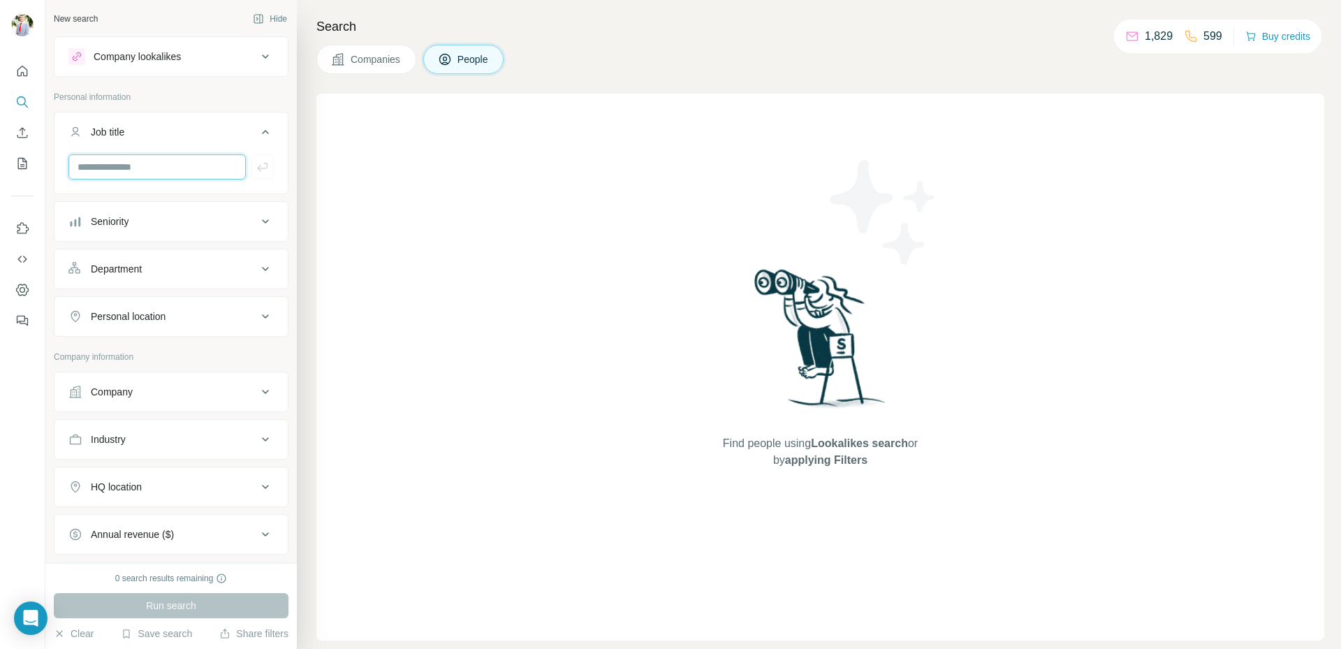
click at [116, 162] on input "text" at bounding box center [156, 166] width 177 height 25
type input "*********"
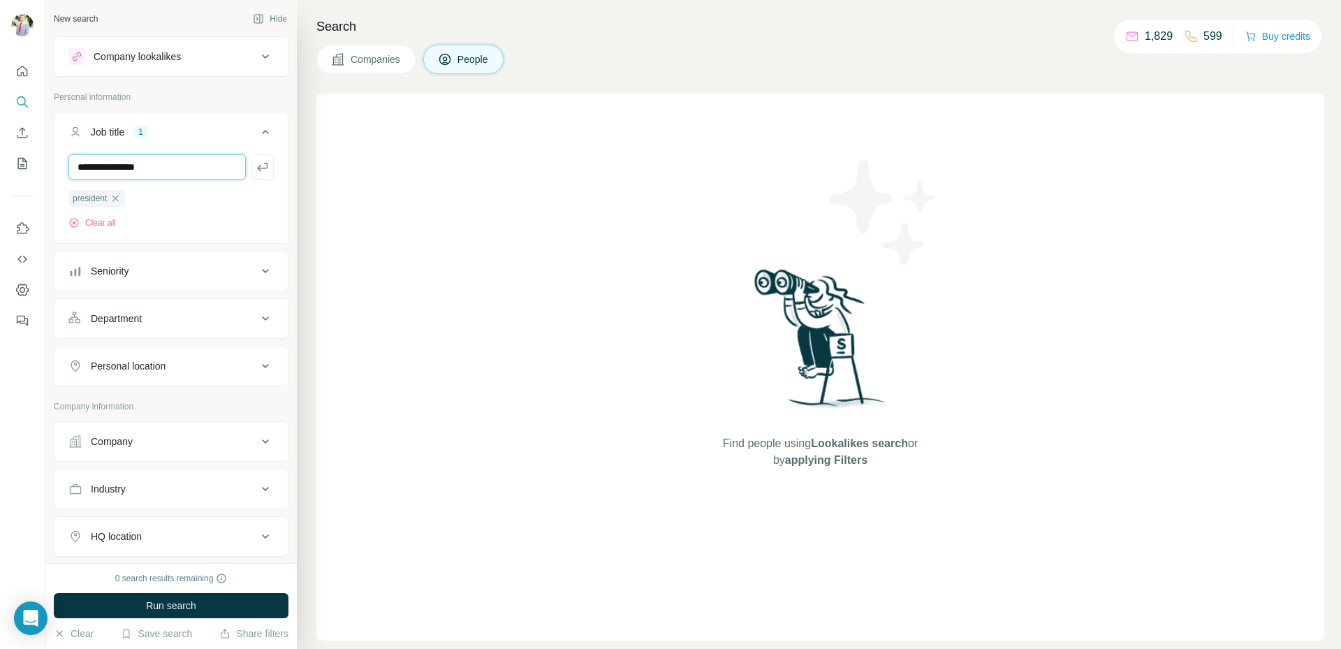
type input "**********"
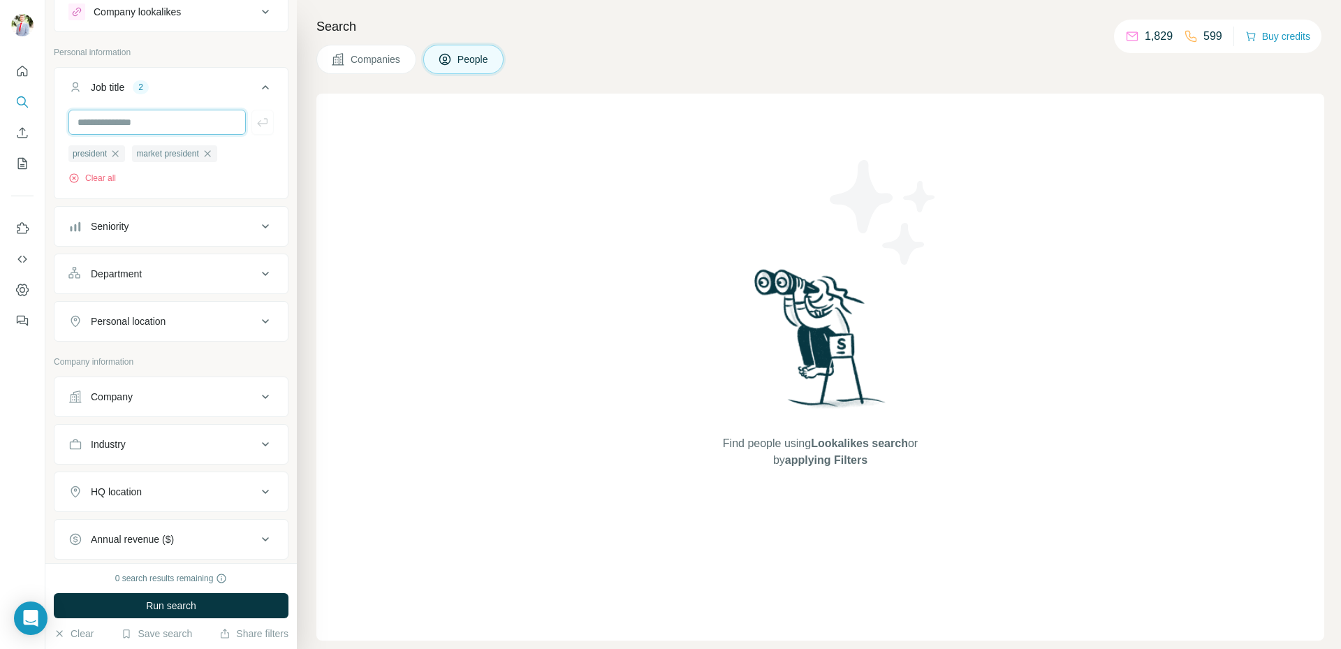
scroll to position [70, 0]
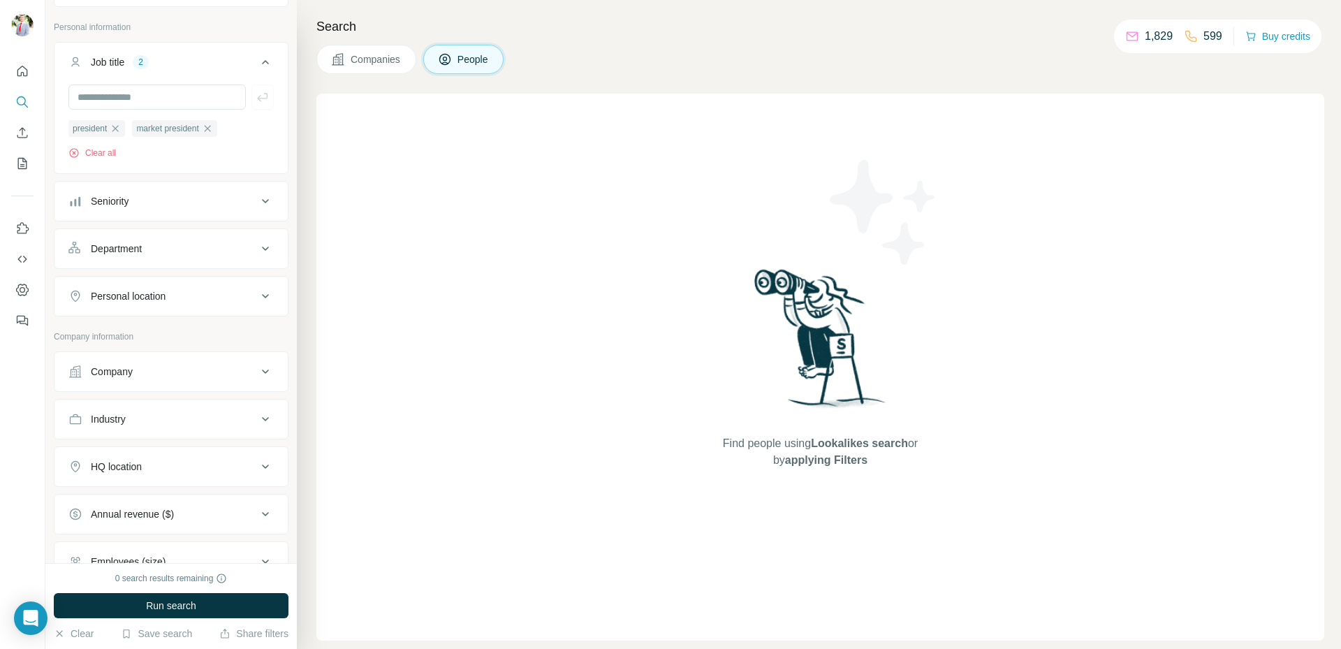
click at [217, 363] on button "Company" at bounding box center [170, 372] width 233 height 34
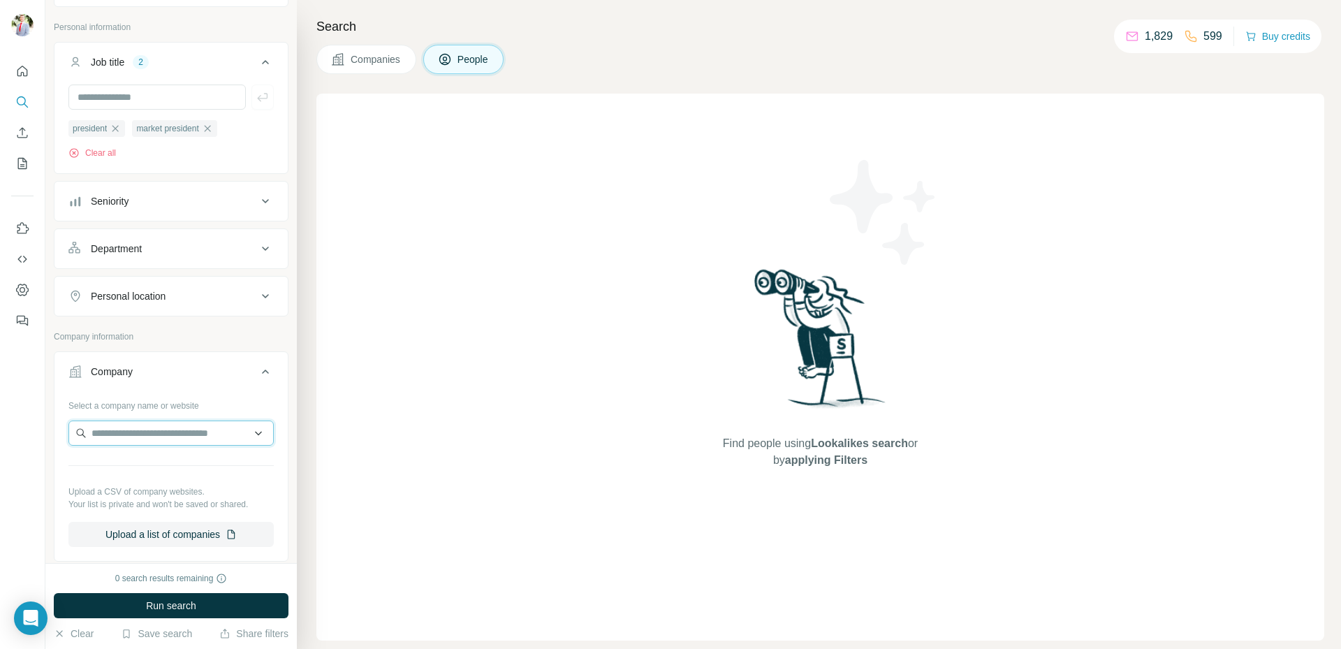
click at [196, 434] on input "text" at bounding box center [170, 433] width 205 height 25
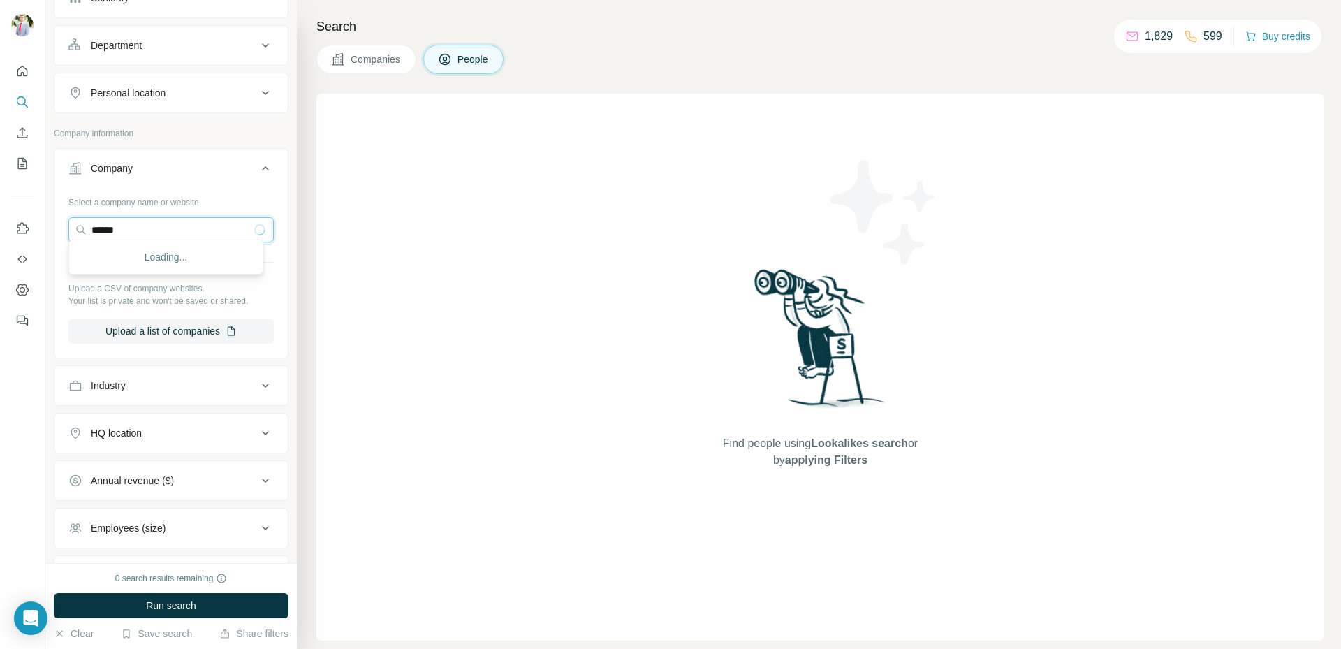
scroll to position [279, 0]
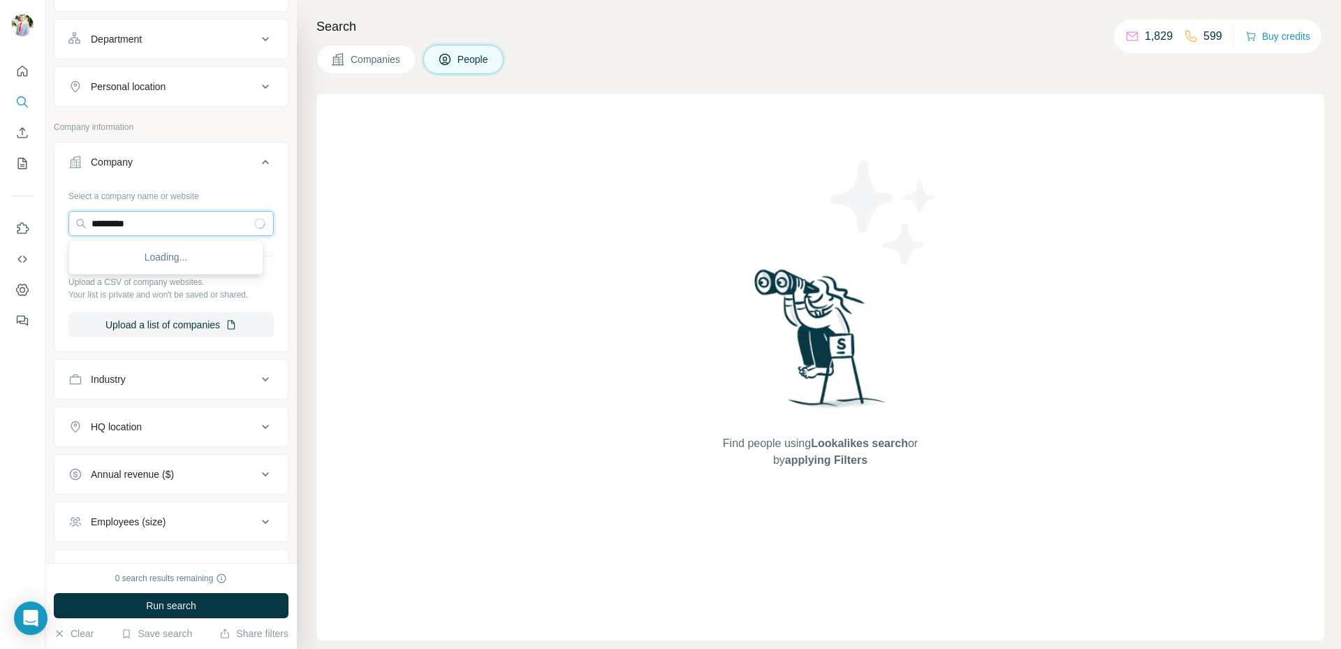
type input "*********"
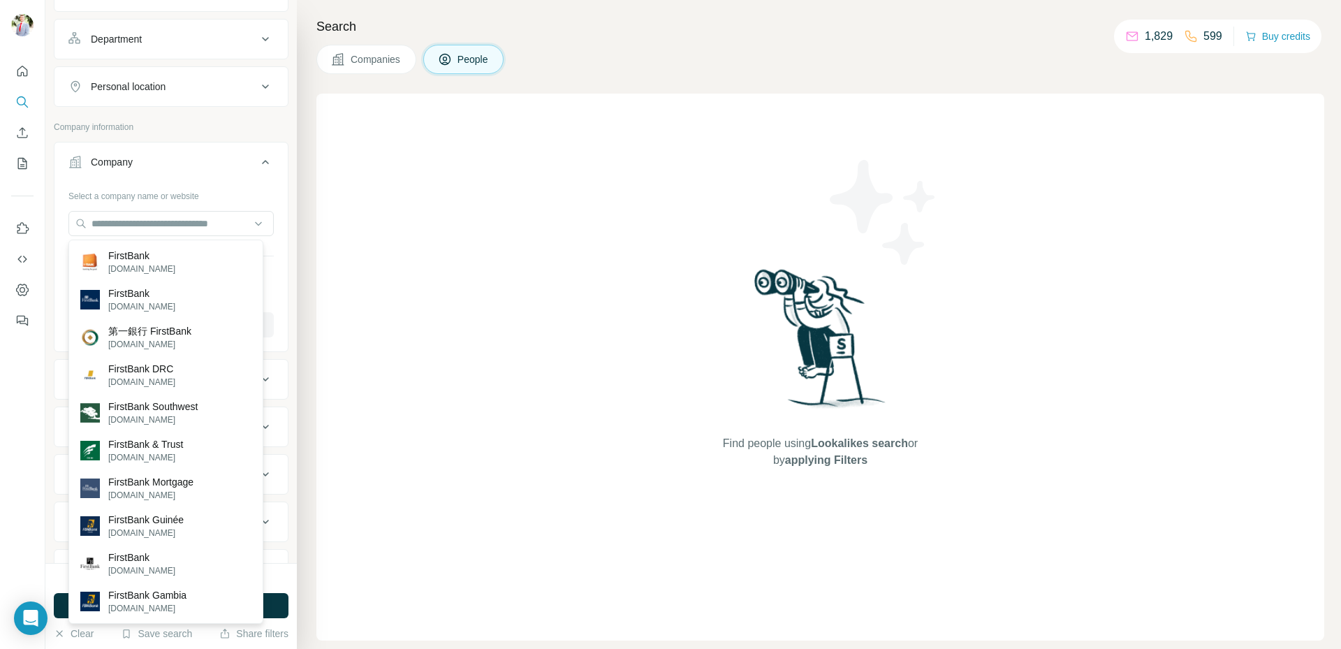
click at [6, 287] on div at bounding box center [22, 191] width 45 height 283
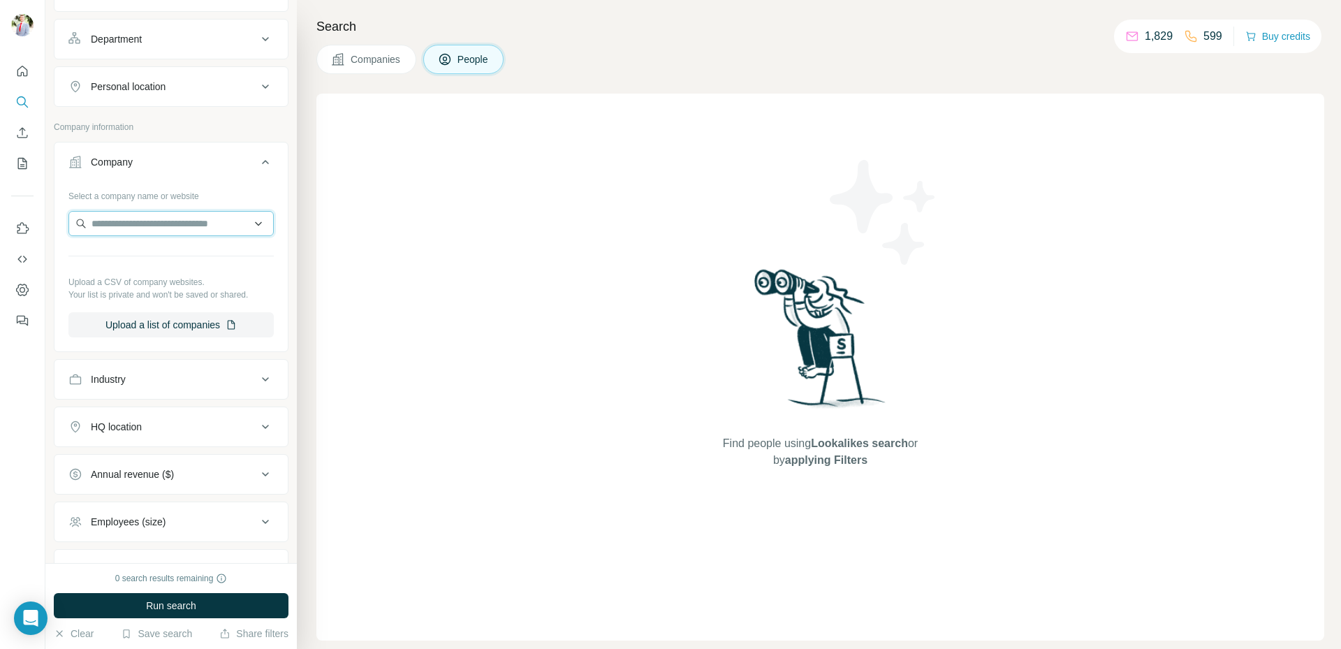
click at [208, 221] on input "text" at bounding box center [170, 223] width 205 height 25
type input "*"
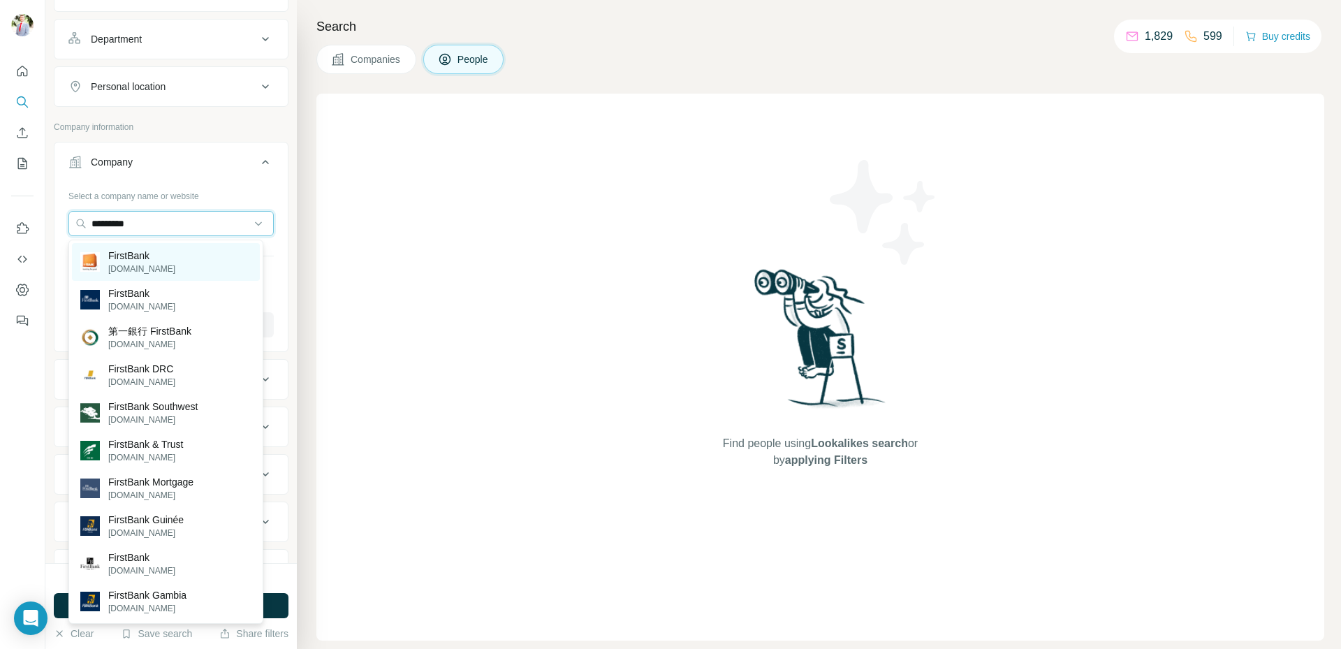
type input "*********"
click at [180, 277] on div "FirstBank efirstbank.com" at bounding box center [166, 262] width 188 height 38
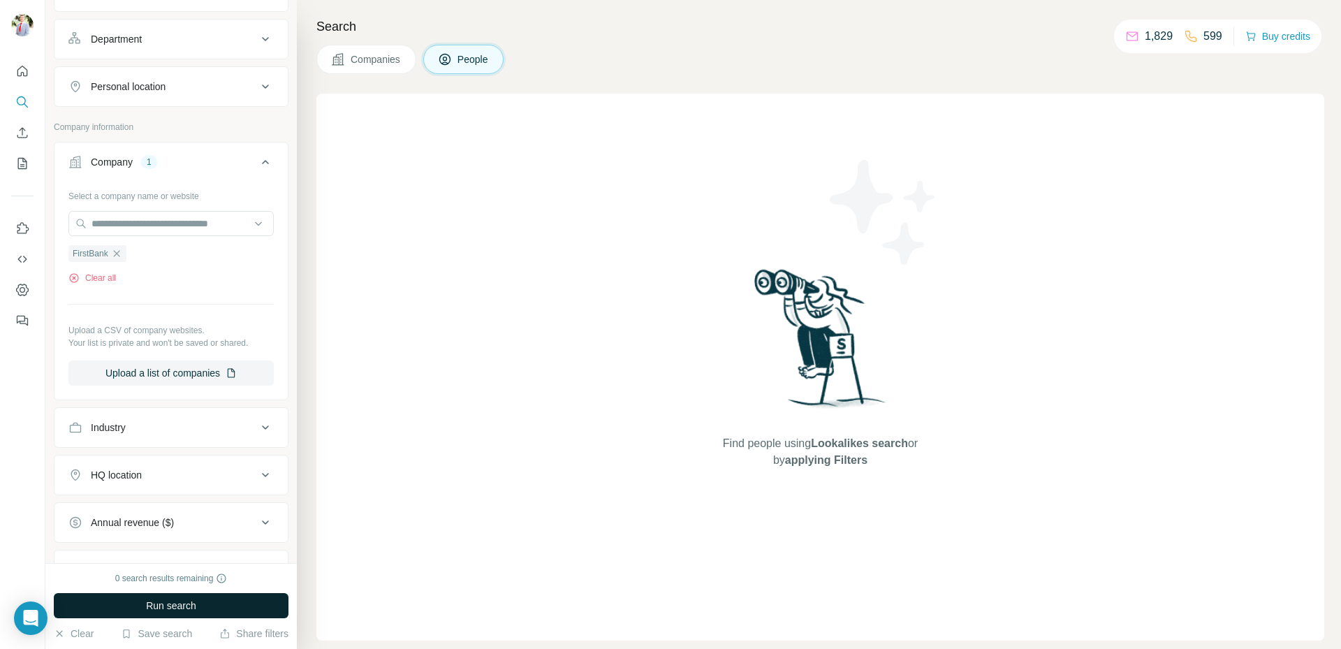
click at [169, 595] on button "Run search" at bounding box center [171, 605] width 235 height 25
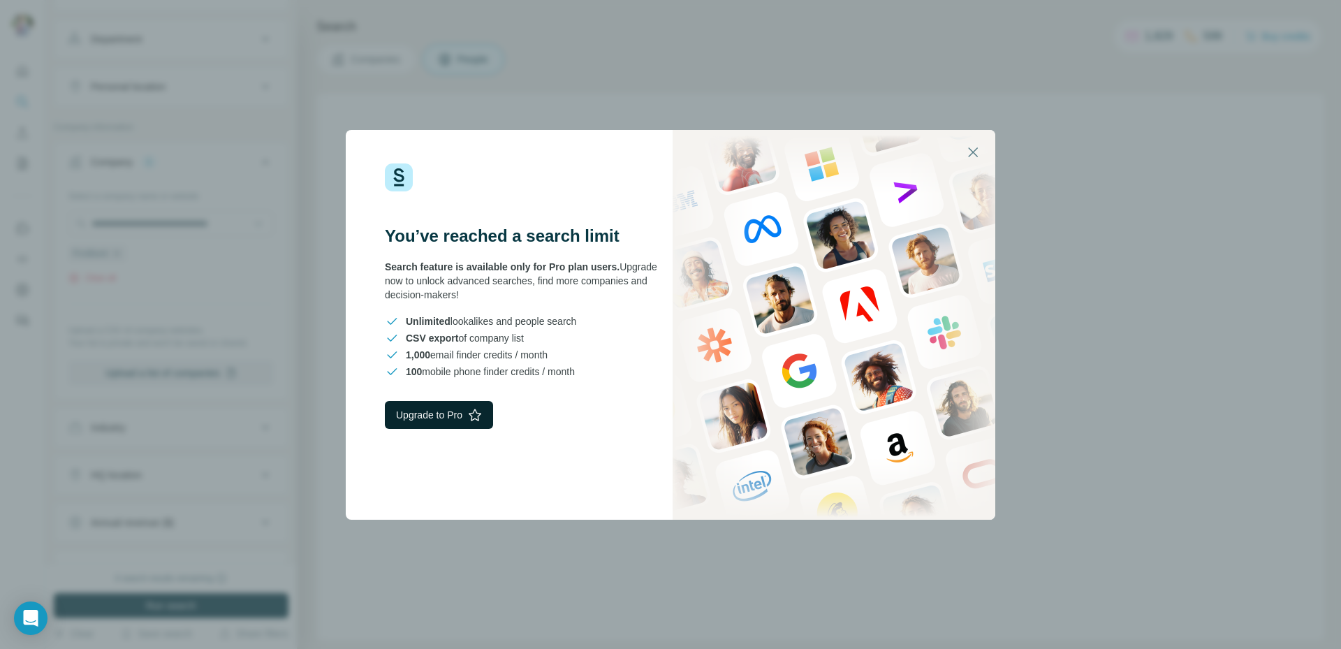
click at [444, 414] on button "Upgrade to Pro" at bounding box center [439, 415] width 108 height 28
click at [974, 150] on icon "button" at bounding box center [973, 152] width 17 height 17
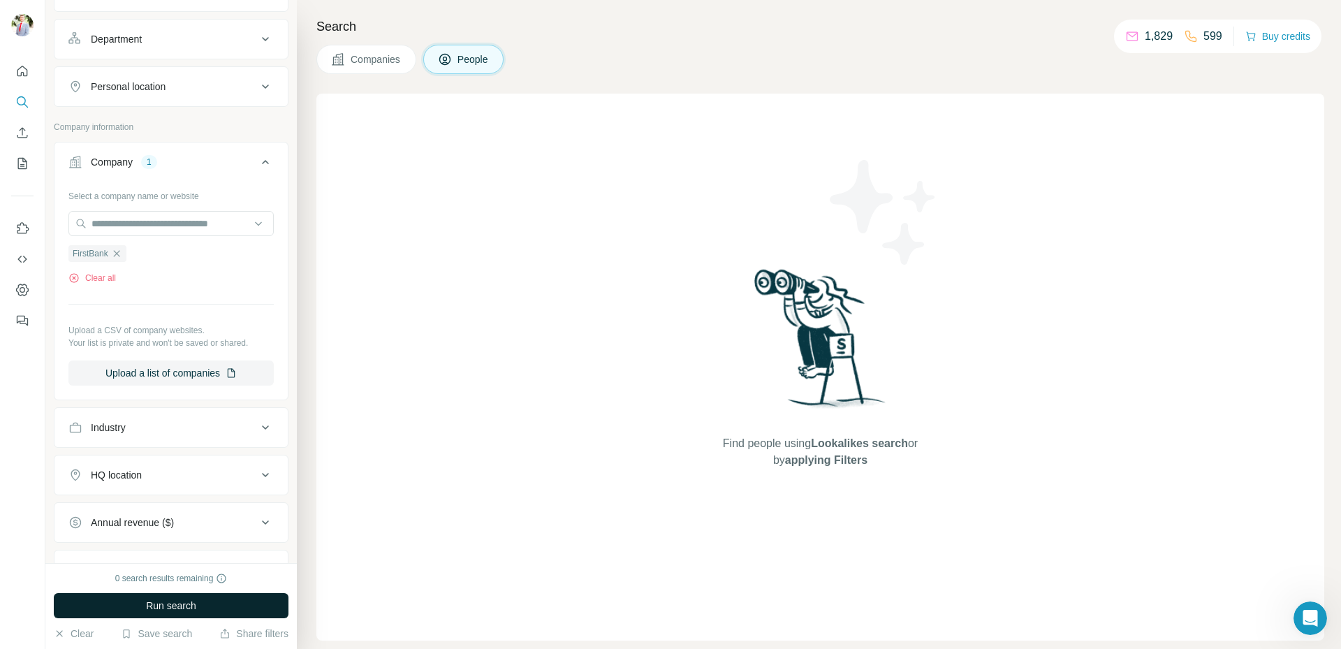
click at [194, 611] on span "Run search" at bounding box center [171, 606] width 50 height 14
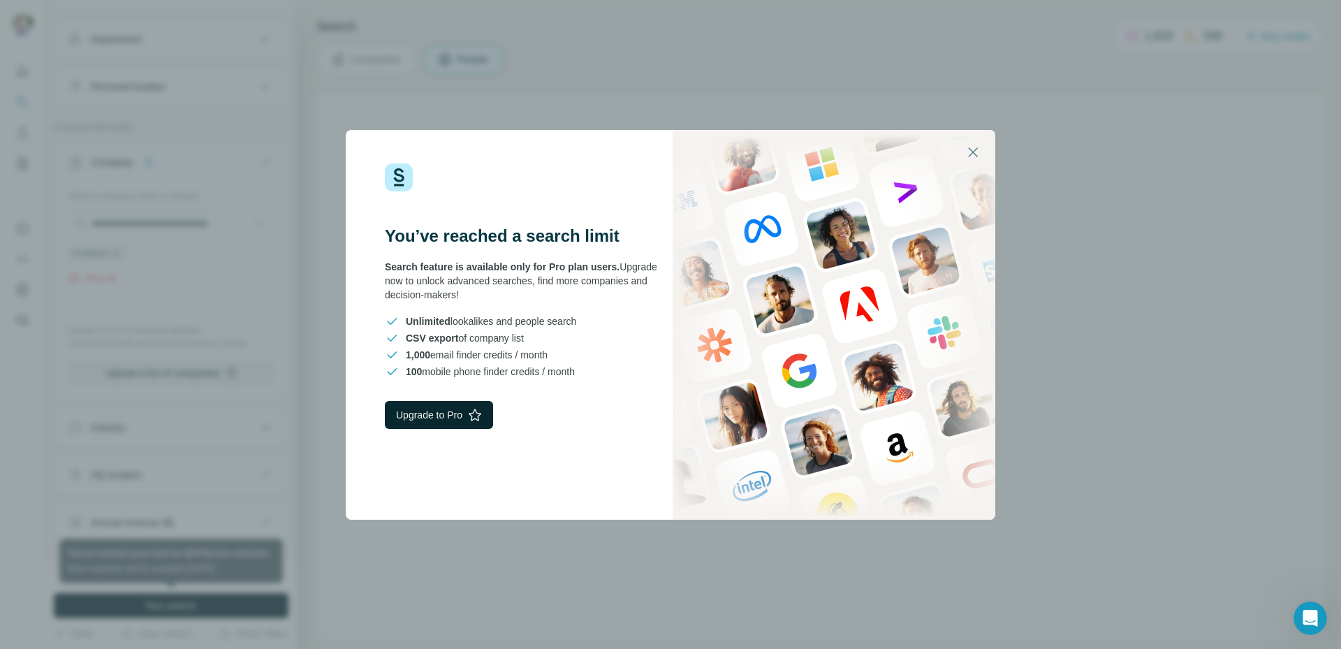
click at [442, 416] on button "Upgrade to Pro" at bounding box center [439, 415] width 108 height 28
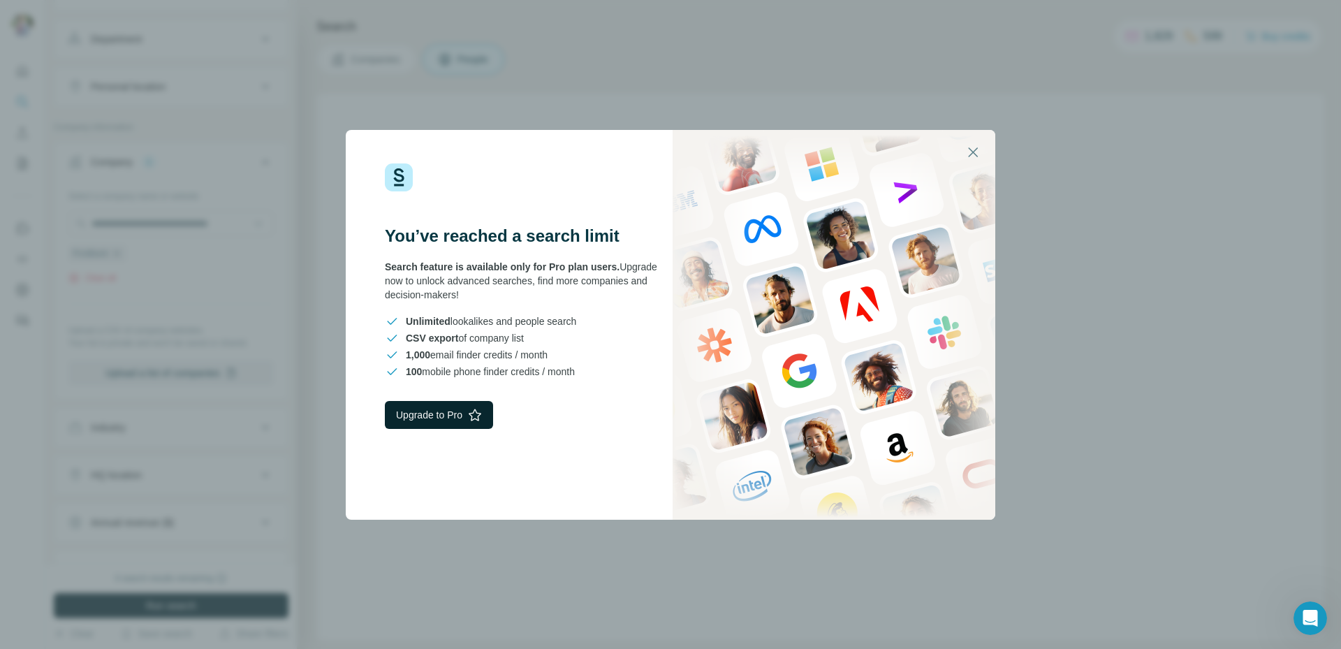
click at [442, 414] on button "Upgrade to Pro" at bounding box center [439, 415] width 108 height 28
click at [968, 150] on icon "button" at bounding box center [973, 152] width 17 height 17
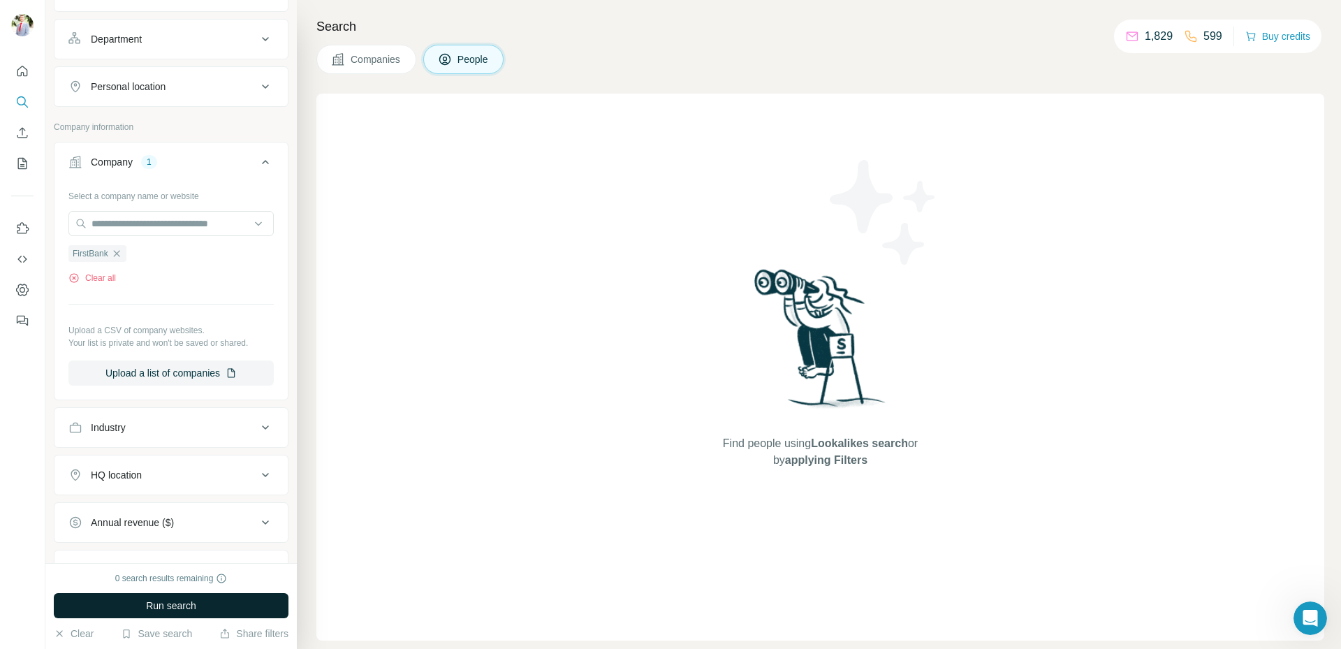
click at [170, 602] on span "Run search" at bounding box center [171, 606] width 50 height 14
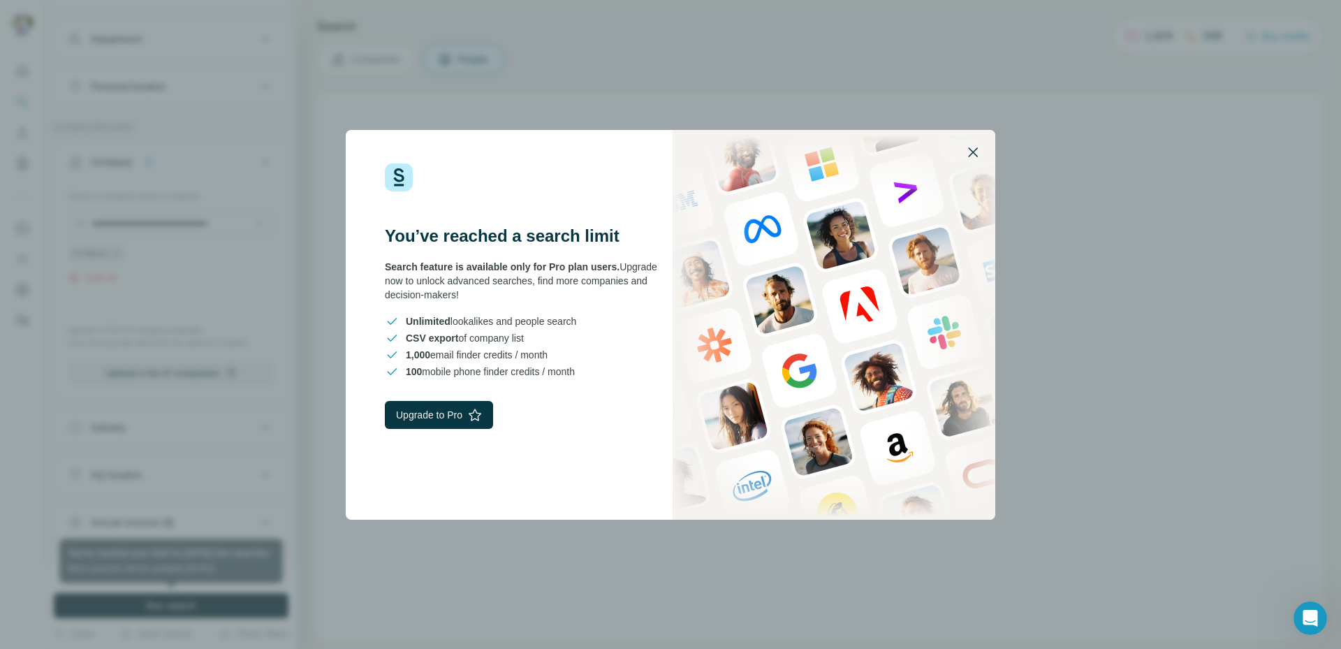
click at [970, 153] on icon "button" at bounding box center [973, 152] width 17 height 17
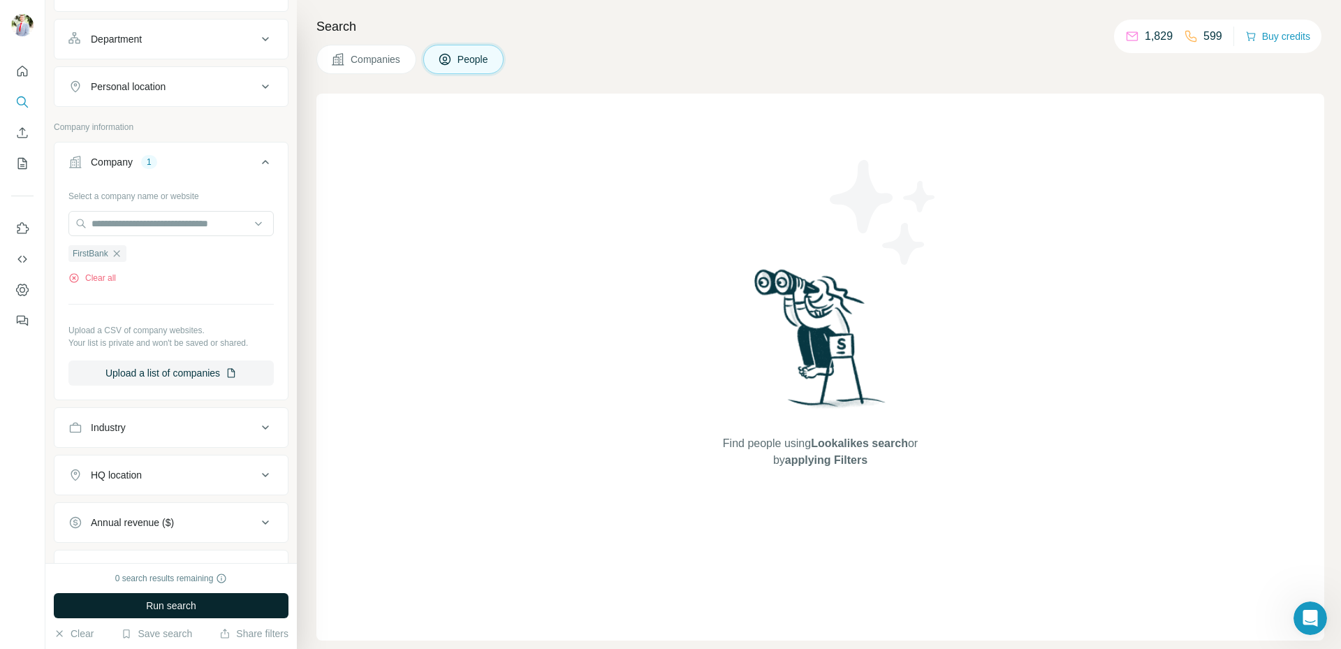
click at [173, 613] on button "Run search" at bounding box center [171, 605] width 235 height 25
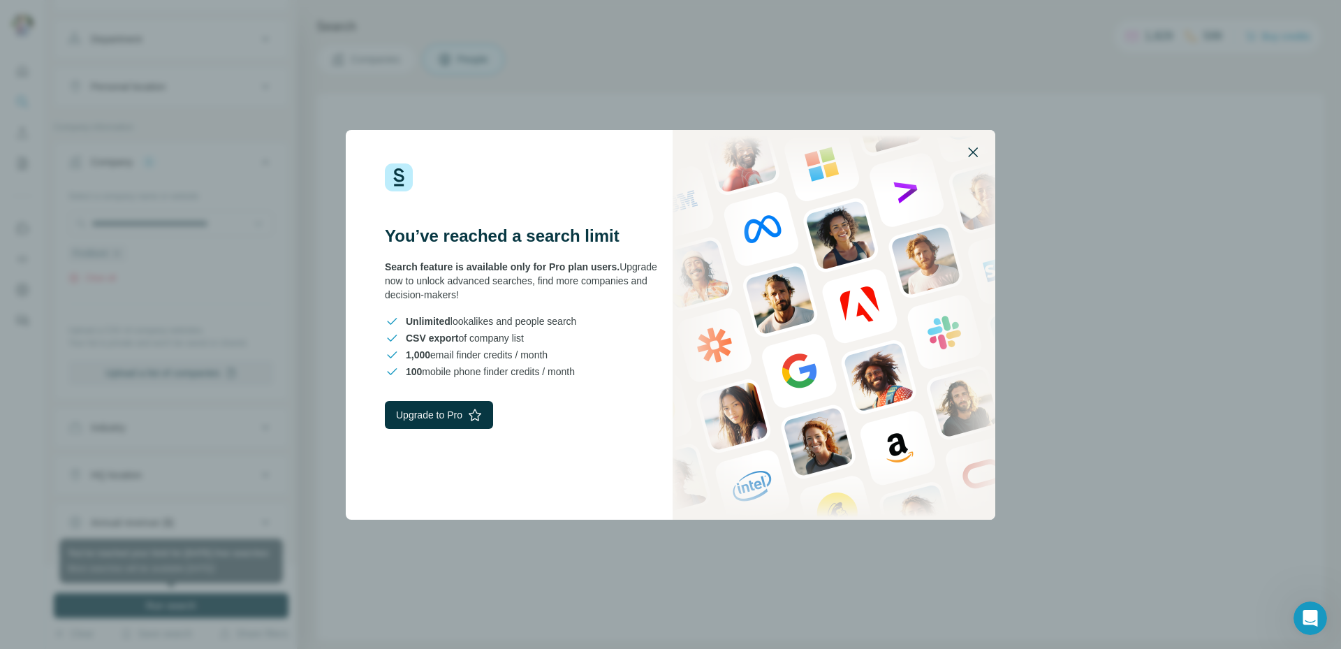
click at [971, 154] on icon "button" at bounding box center [973, 152] width 17 height 17
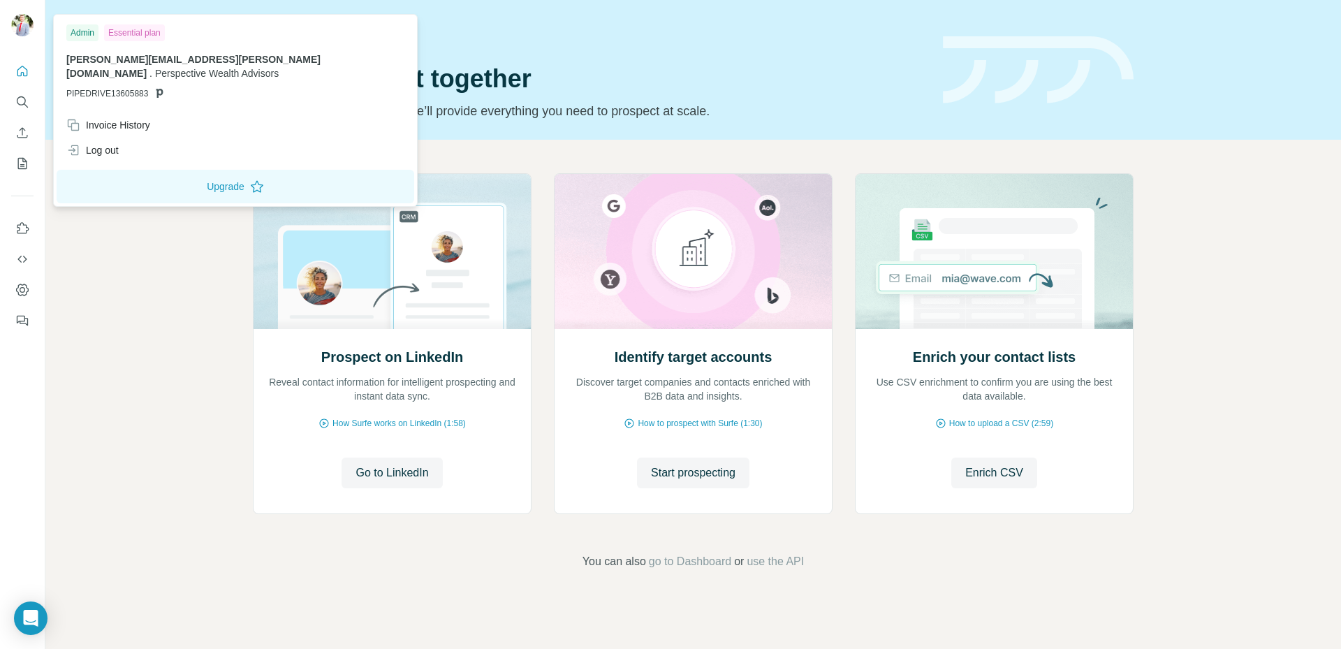
click at [29, 18] on img at bounding box center [22, 25] width 22 height 22
click at [22, 288] on icon "Dashboard" at bounding box center [23, 290] width 6 height 6
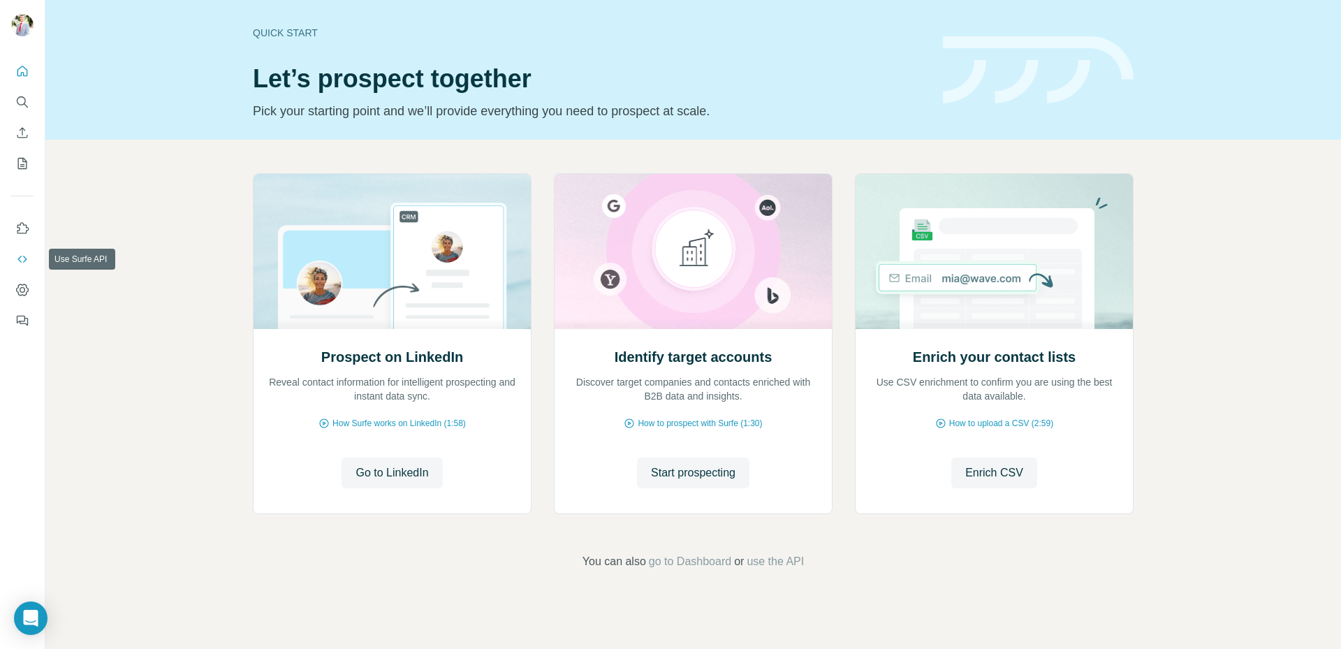
click at [25, 263] on icon "Use Surfe API" at bounding box center [22, 259] width 14 height 14
click at [18, 101] on icon "Search" at bounding box center [22, 102] width 14 height 14
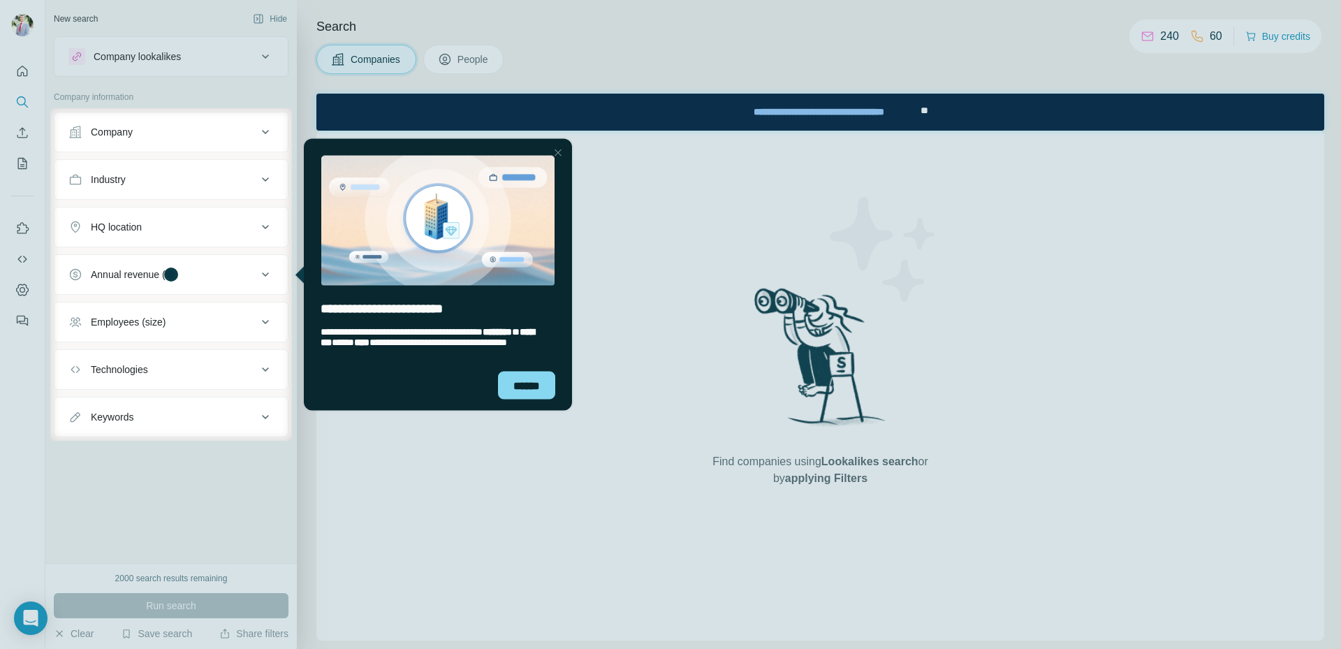
click at [147, 134] on div "Company" at bounding box center [162, 132] width 189 height 14
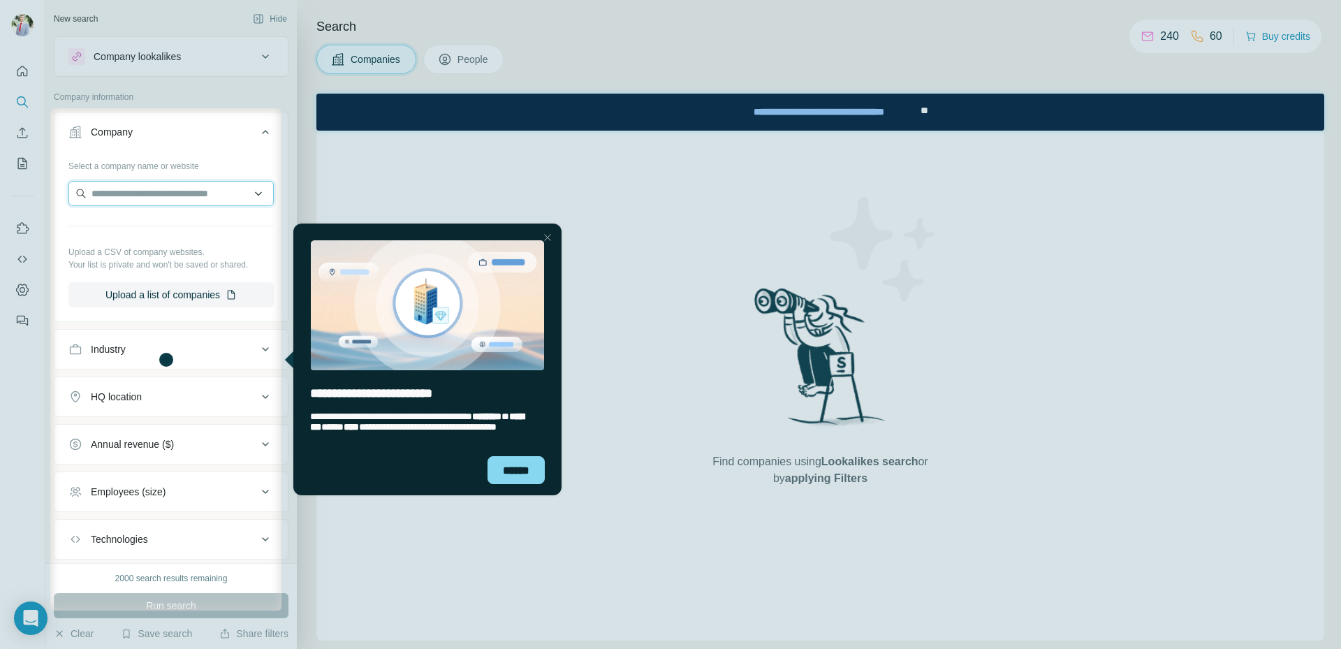
click at [147, 189] on input "text" at bounding box center [170, 193] width 205 height 25
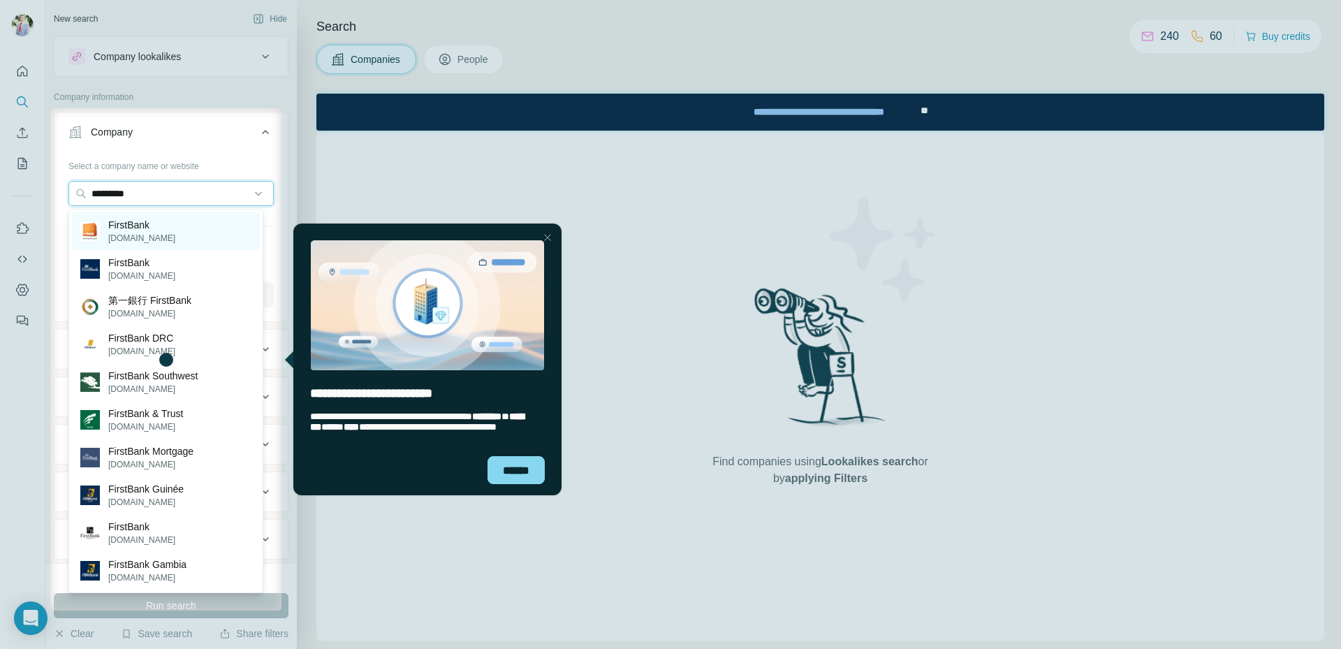
type input "*********"
click at [172, 228] on div "FirstBank [DOMAIN_NAME]" at bounding box center [166, 231] width 188 height 38
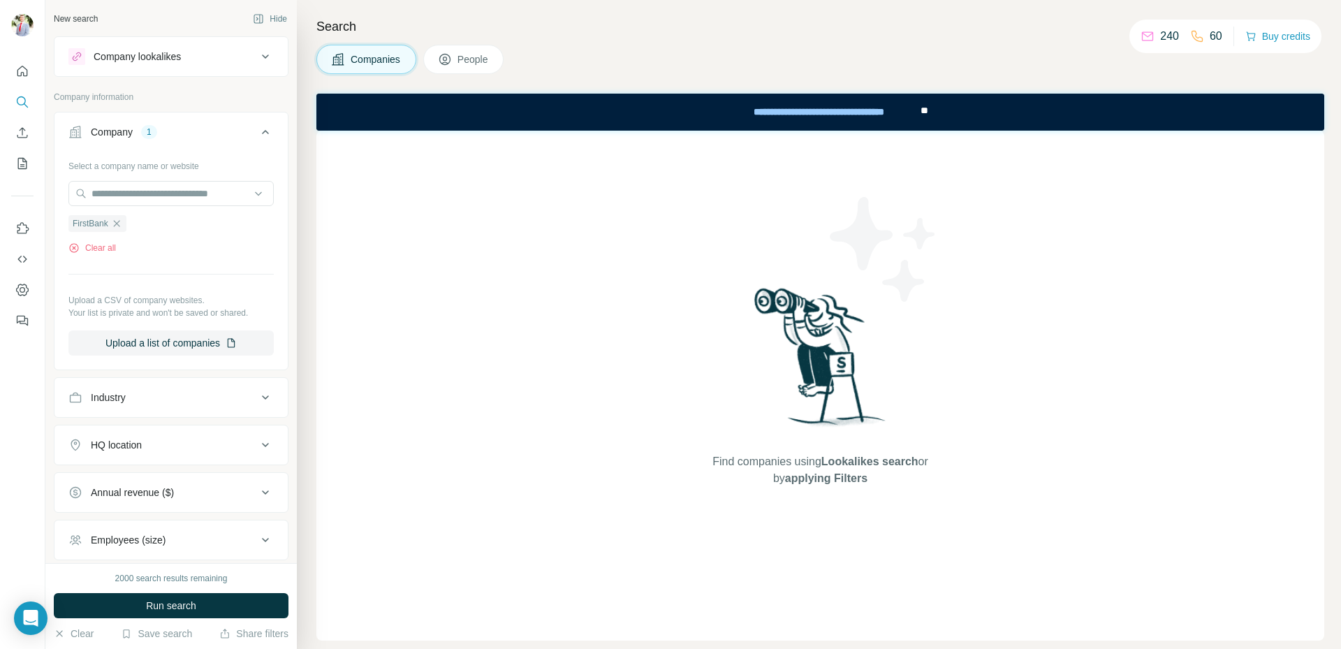
click at [460, 65] on span "People" at bounding box center [474, 59] width 32 height 14
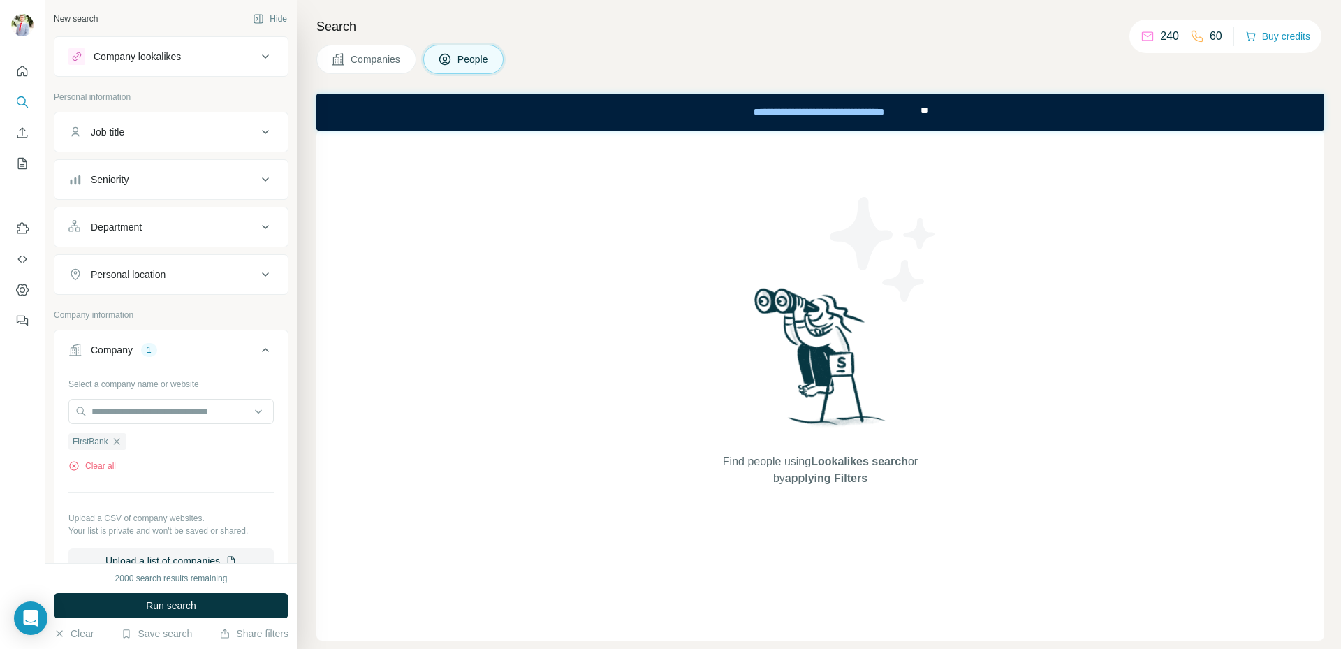
click at [153, 124] on button "Job title" at bounding box center [170, 132] width 233 height 34
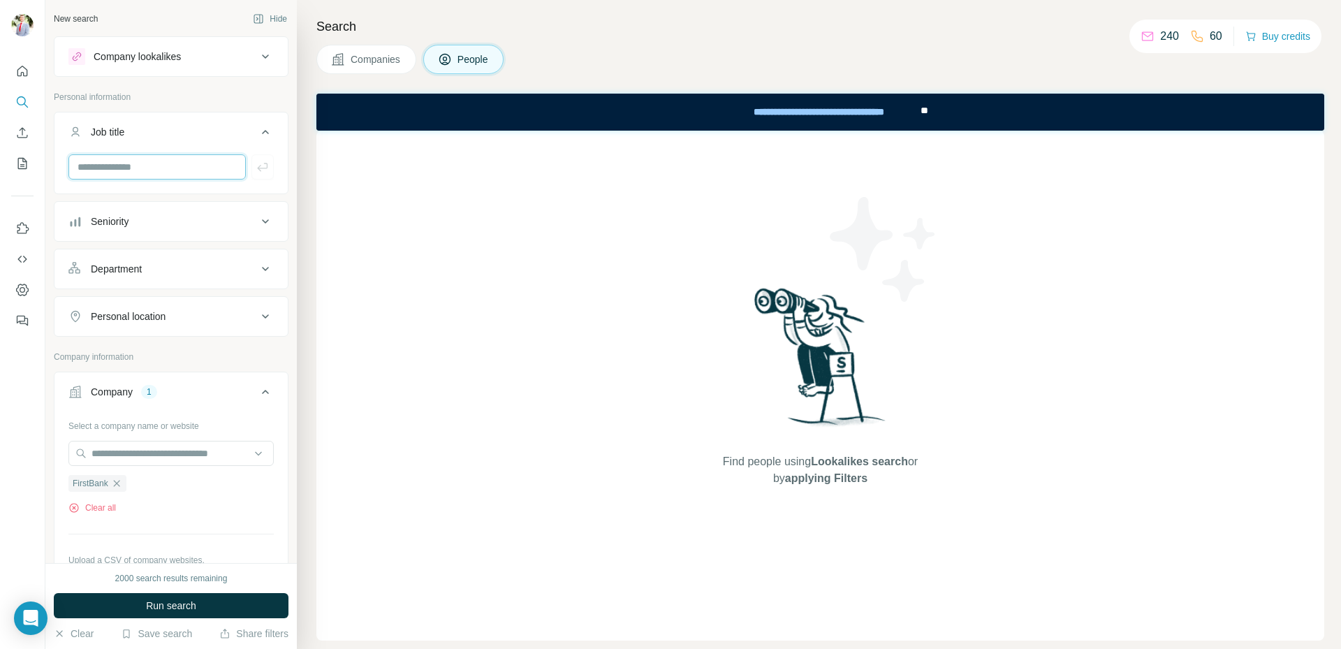
click at [143, 173] on input "text" at bounding box center [156, 166] width 177 height 25
type input "*********"
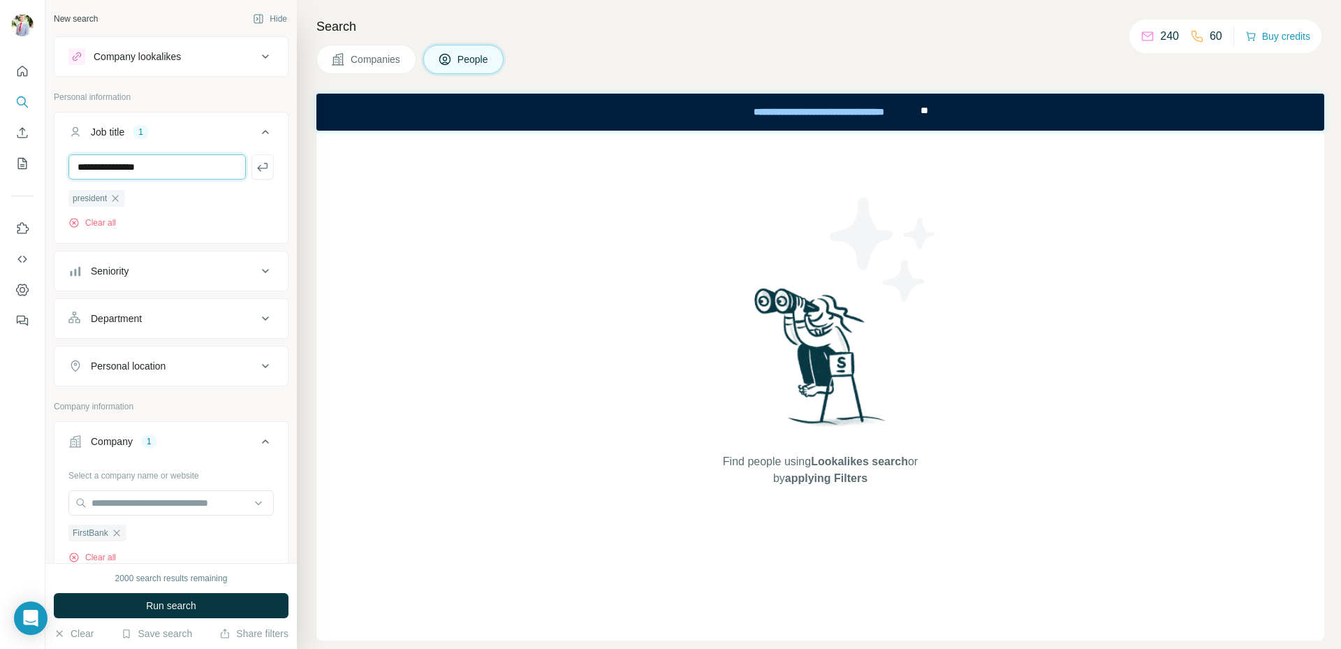
type input "**********"
click at [187, 604] on span "Run search" at bounding box center [171, 606] width 50 height 14
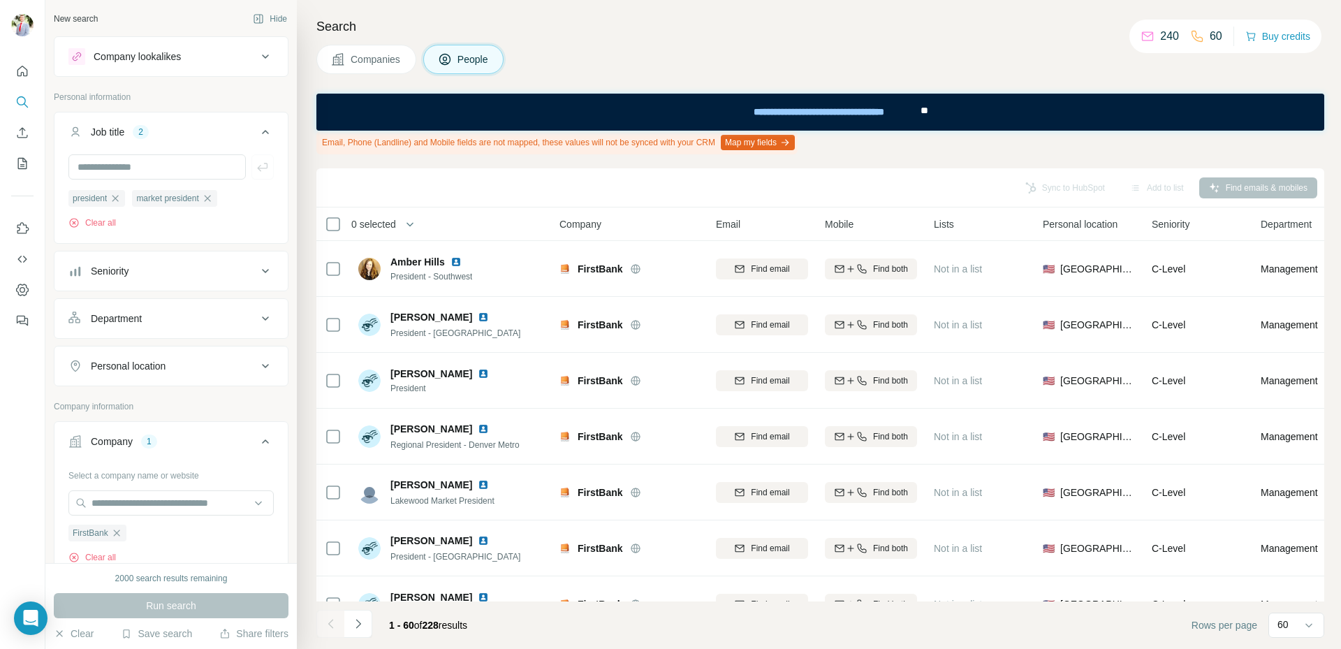
click at [795, 142] on button "Map my fields" at bounding box center [758, 142] width 74 height 15
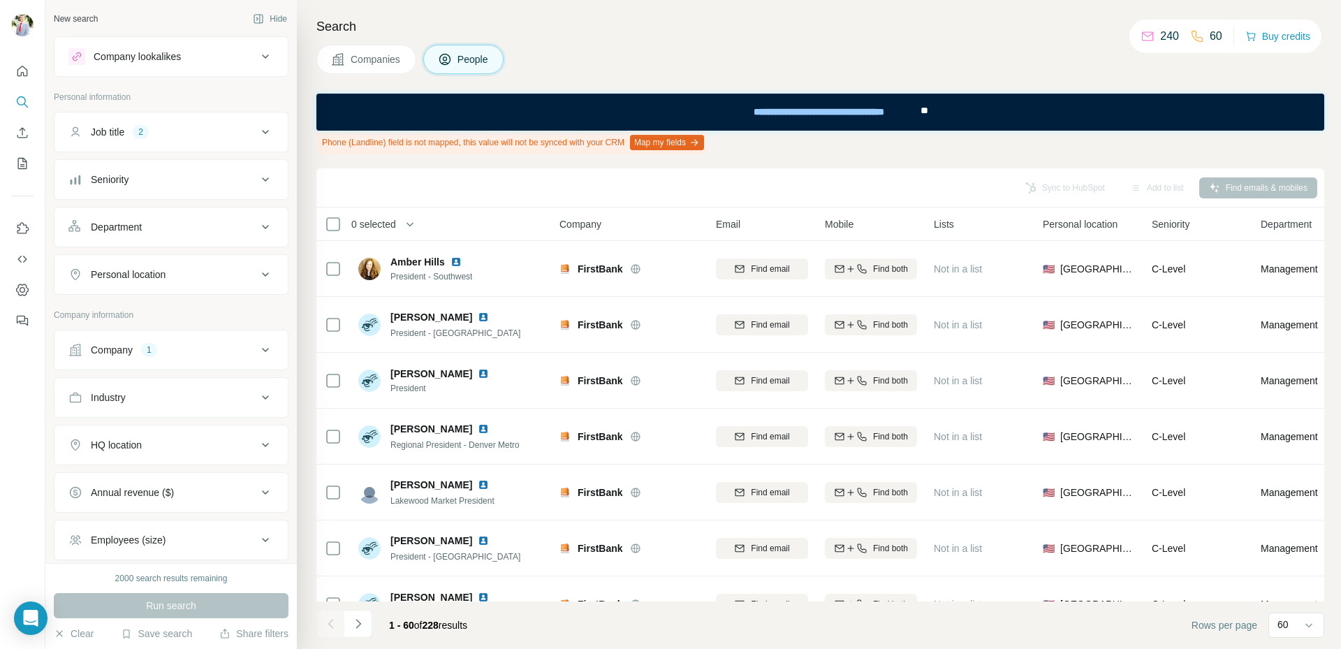
click at [682, 146] on button "Map my fields" at bounding box center [667, 142] width 74 height 15
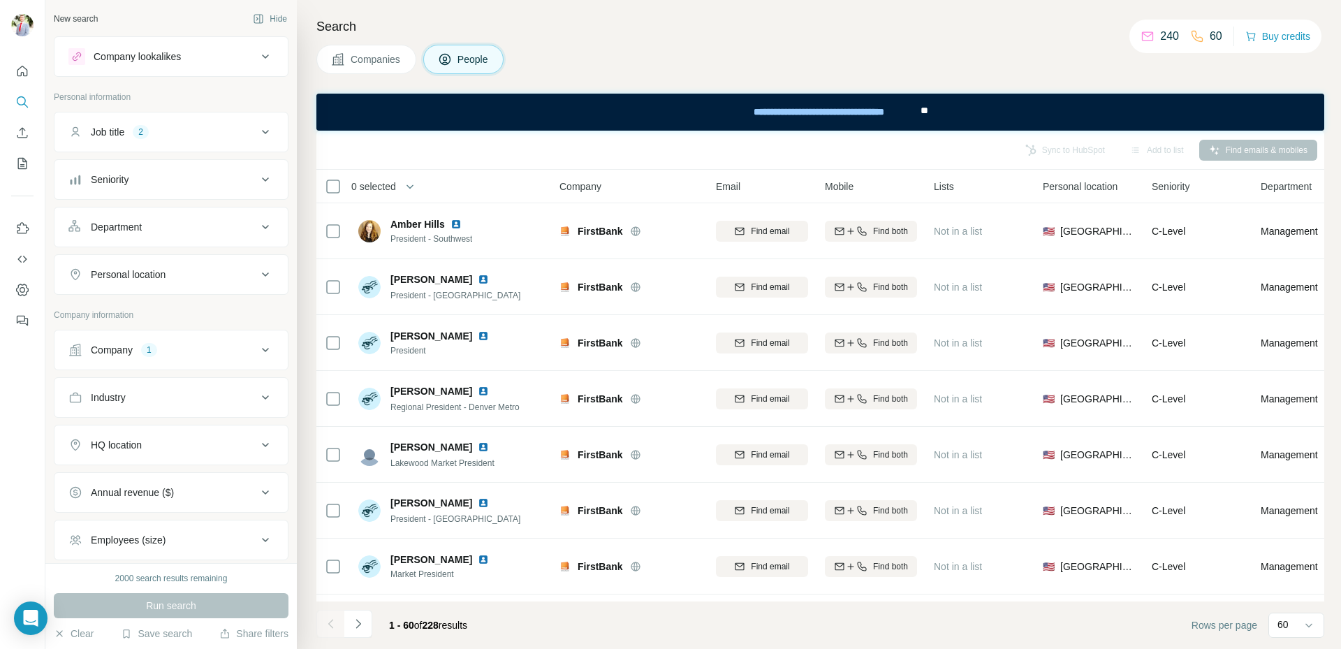
click at [367, 625] on button "Navigate to next page" at bounding box center [358, 624] width 28 height 28
click at [362, 627] on icon "Navigate to next page" at bounding box center [358, 624] width 14 height 14
click at [341, 628] on button "Navigate to previous page" at bounding box center [330, 624] width 28 height 28
click at [342, 629] on button "Navigate to previous page" at bounding box center [330, 624] width 28 height 28
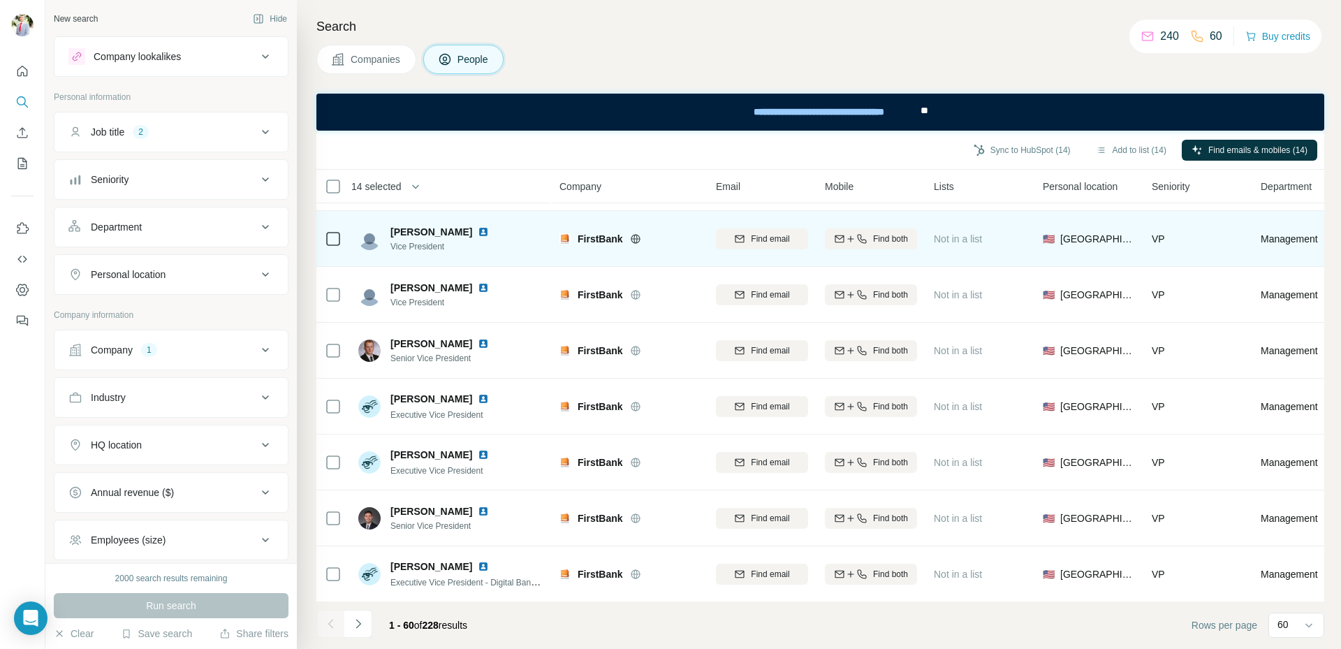
scroll to position [2962, 0]
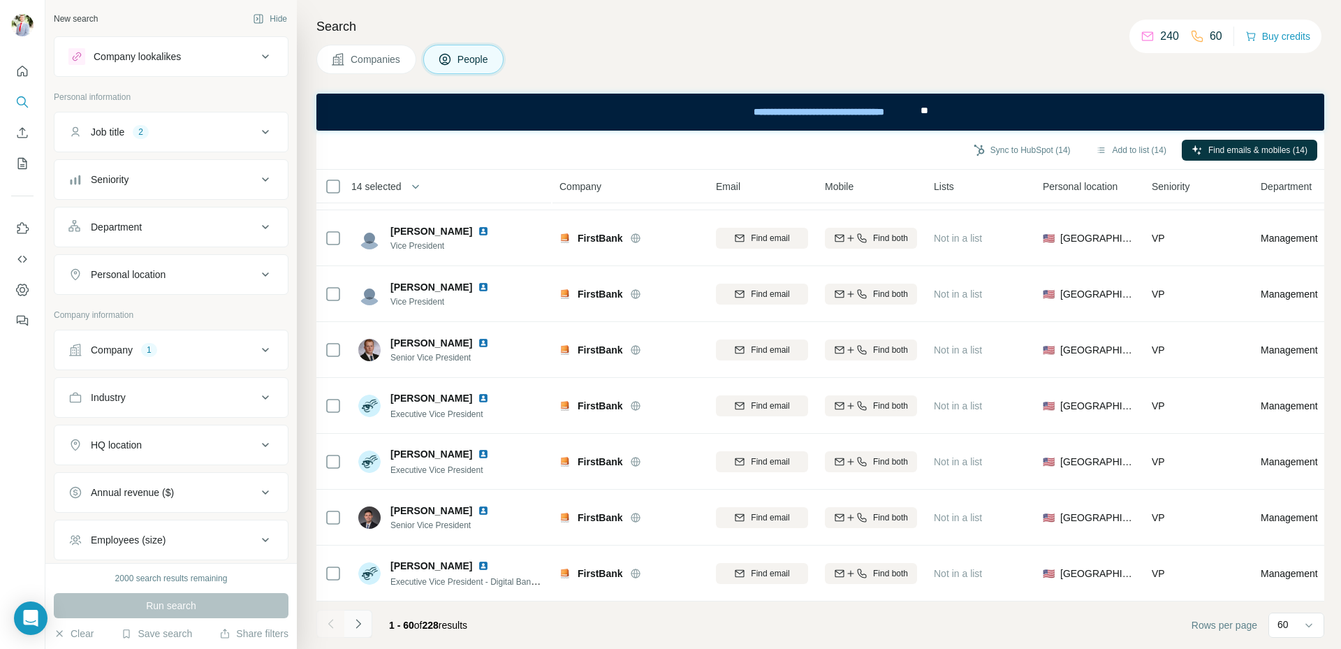
click at [362, 624] on icon "Navigate to next page" at bounding box center [358, 624] width 14 height 14
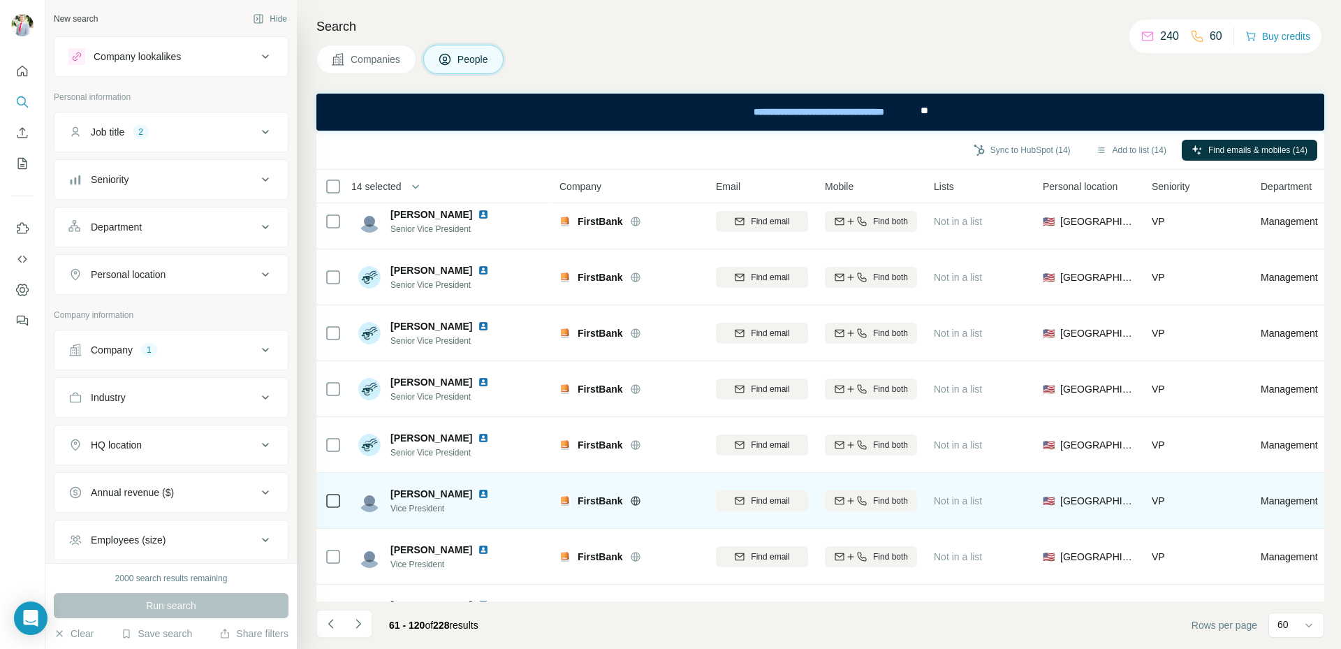
scroll to position [0, 0]
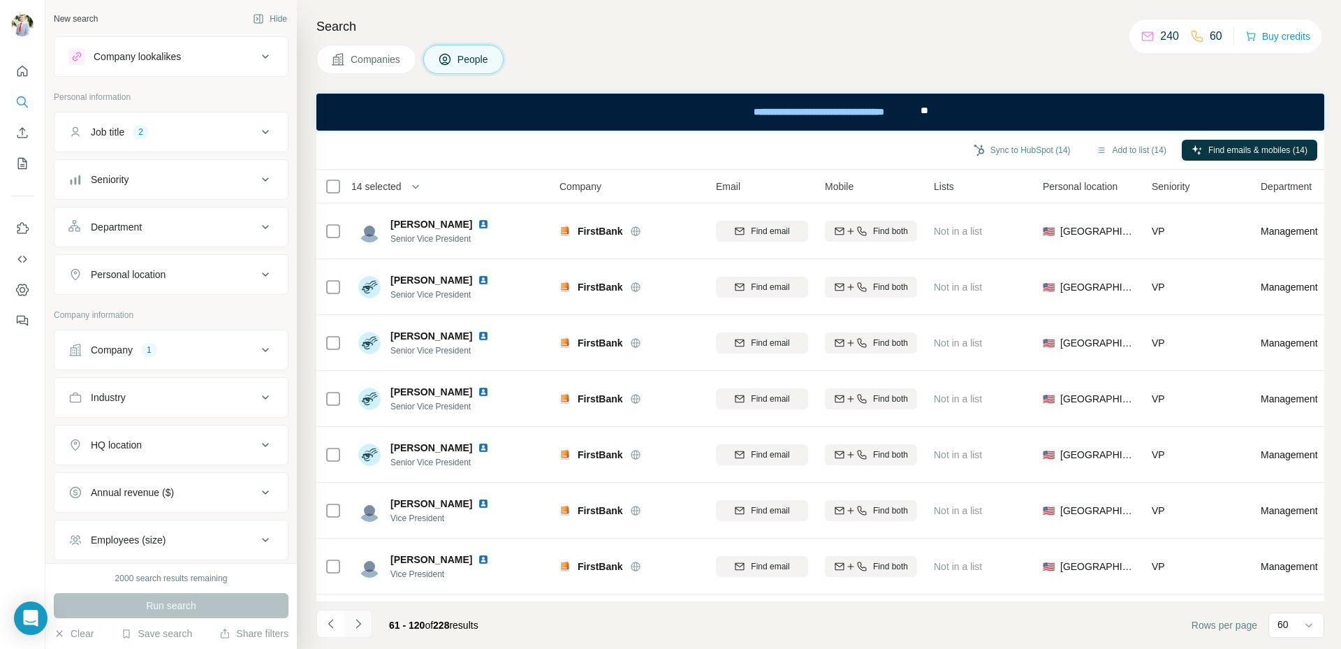
click at [359, 629] on icon "Navigate to next page" at bounding box center [358, 624] width 14 height 14
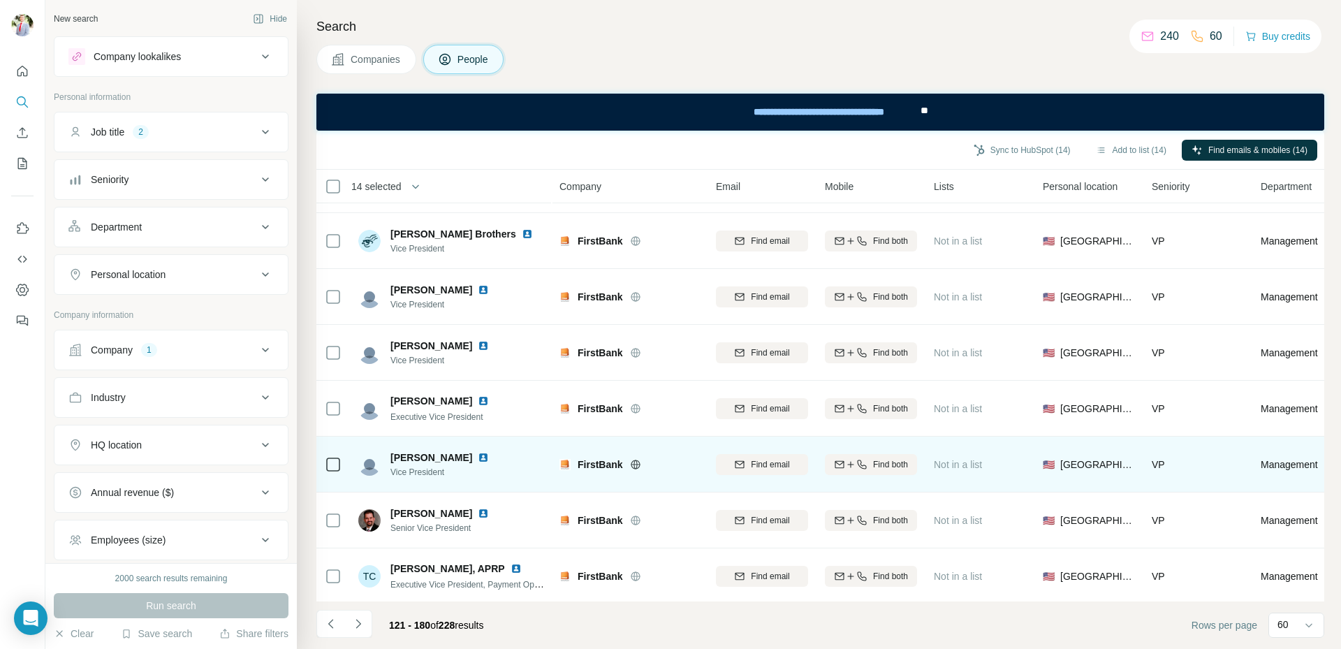
scroll to position [2962, 0]
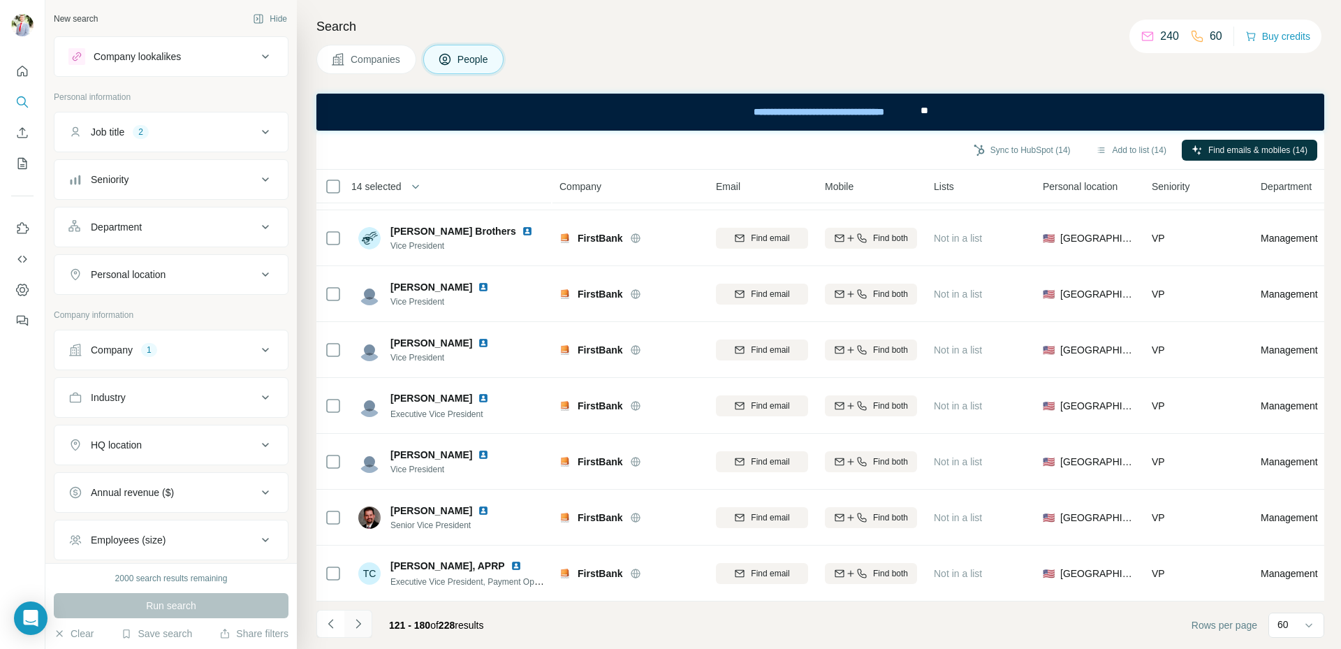
click at [360, 628] on icon "Navigate to next page" at bounding box center [358, 624] width 14 height 14
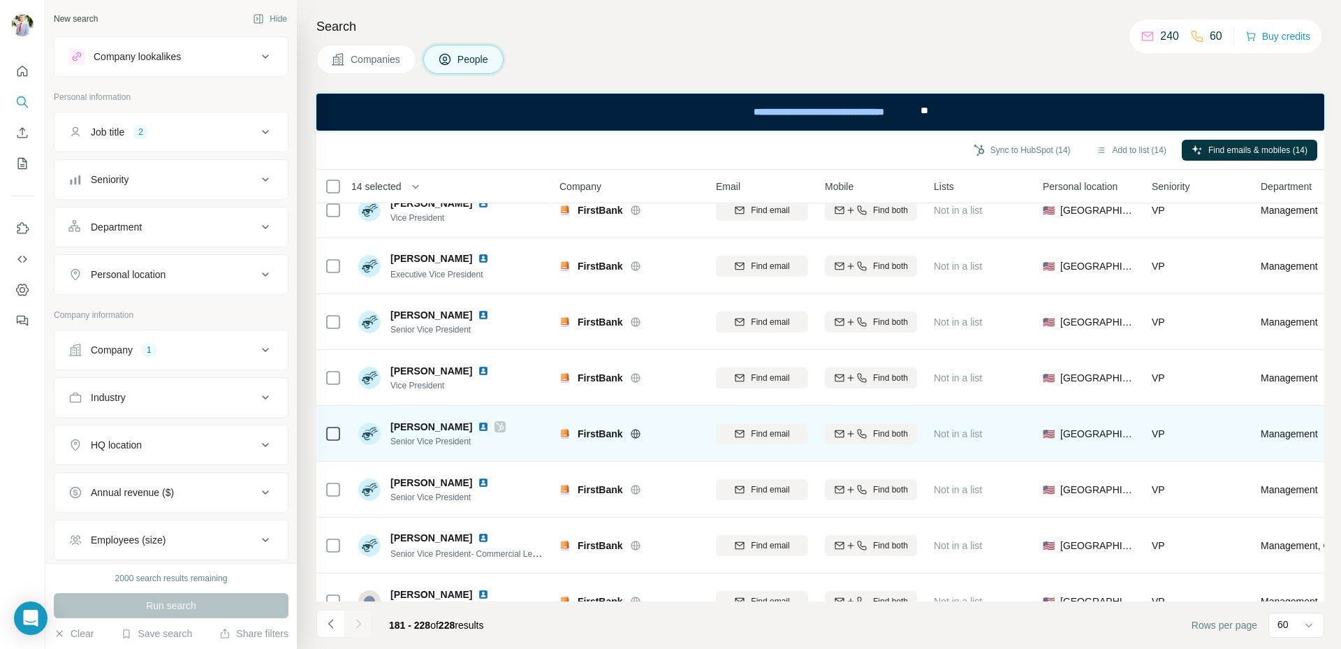
scroll to position [0, 0]
